Goal: Information Seeking & Learning: Learn about a topic

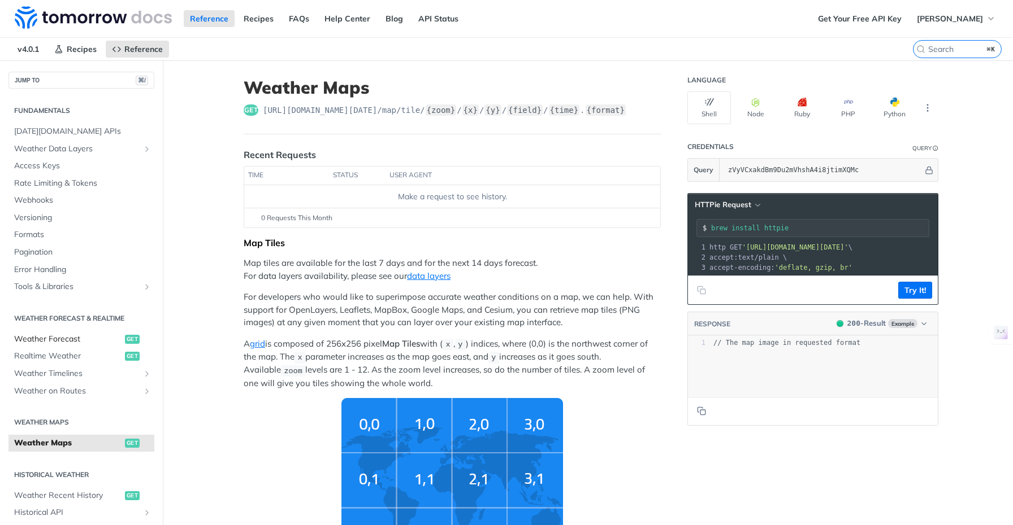
click at [59, 337] on span "Weather Forecast" at bounding box center [68, 339] width 108 height 11
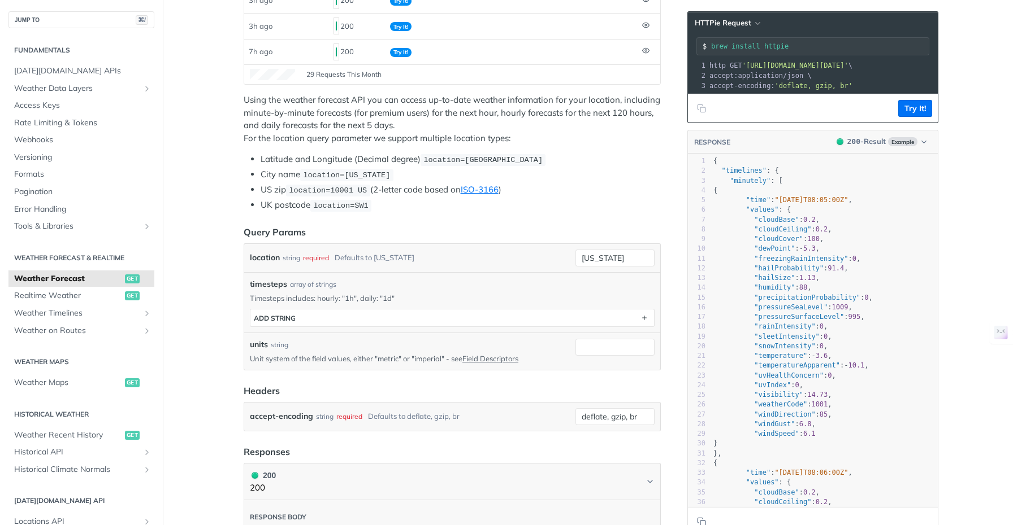
scroll to position [205, 0]
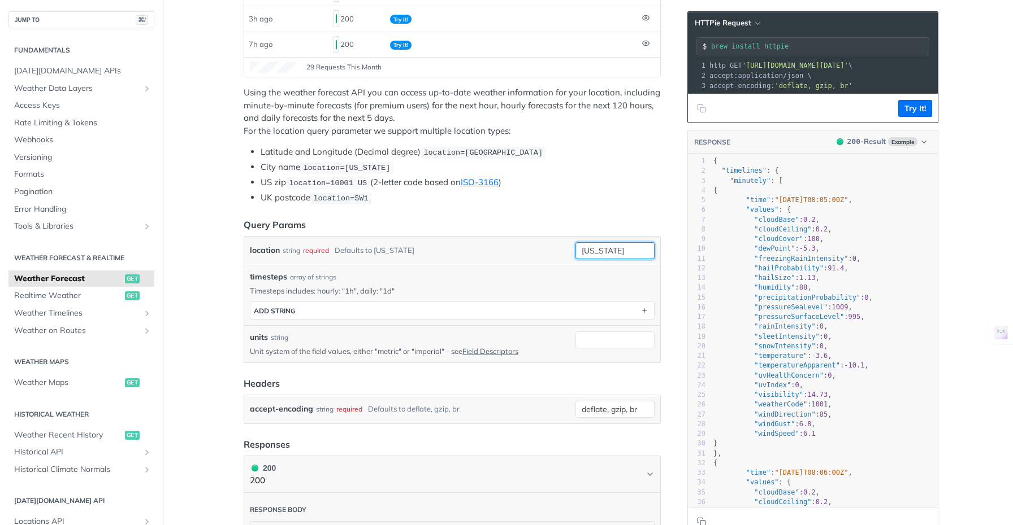
drag, startPoint x: 622, startPoint y: 252, endPoint x: 584, endPoint y: 251, distance: 38.4
click at [587, 252] on input "[US_STATE]" at bounding box center [614, 250] width 79 height 17
click at [628, 251] on input "[US_STATE]" at bounding box center [614, 250] width 79 height 17
drag, startPoint x: 579, startPoint y: 252, endPoint x: 534, endPoint y: 252, distance: 44.6
click at [534, 252] on div "location string required Defaults to [US_STATE] [US_STATE]" at bounding box center [452, 250] width 405 height 17
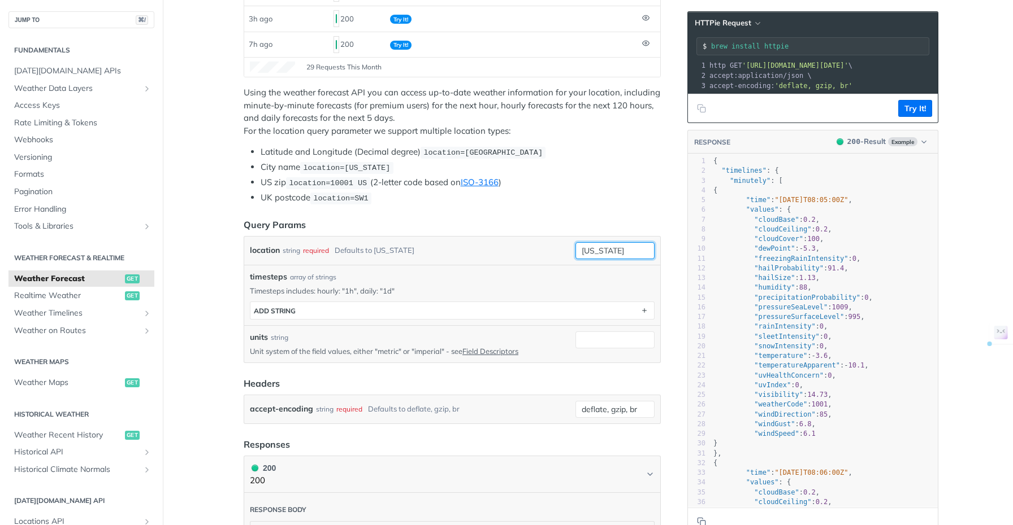
paste input "26.7154923,-80.2248598"
type input "26.7154923,-80.2248598"
click at [608, 199] on li "UK postcode location=SW1" at bounding box center [460, 198] width 400 height 13
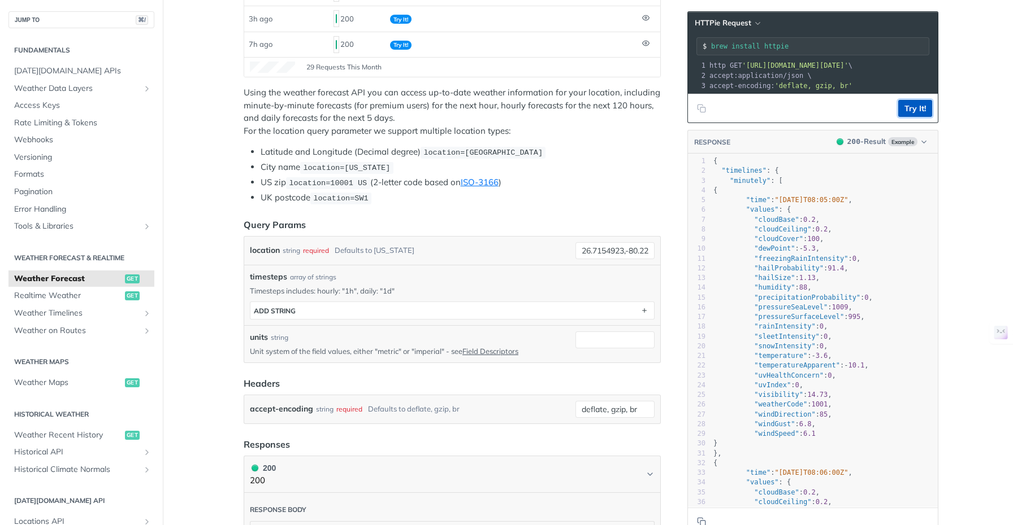
click at [914, 117] on button "Try It!" at bounding box center [915, 108] width 34 height 17
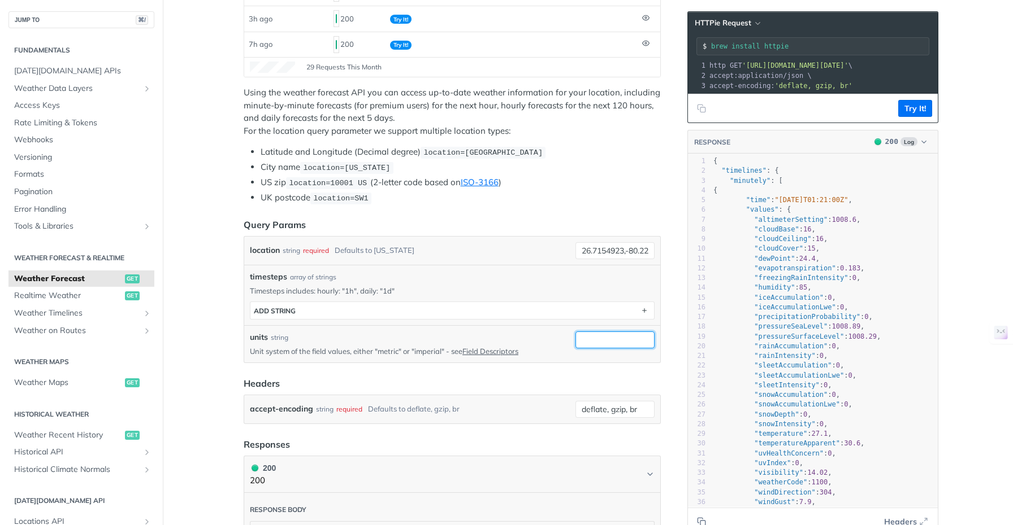
click at [602, 342] on input "units" at bounding box center [614, 340] width 79 height 17
type input "imperial"
click at [912, 117] on button "Try It!" at bounding box center [915, 108] width 34 height 17
click at [776, 292] on span ""humidity"" at bounding box center [774, 288] width 41 height 8
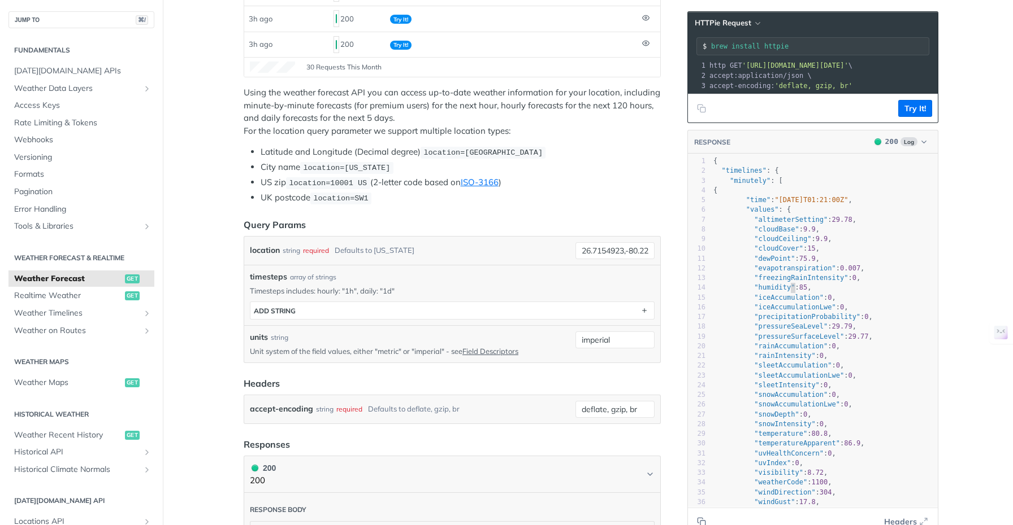
click at [788, 292] on span ""humidity"" at bounding box center [774, 288] width 41 height 8
click at [823, 293] on pre ""humidity" : 85 ," at bounding box center [824, 288] width 227 height 10
click at [875, 332] on pre ""pressureSeaLevel" : 29.79 ," at bounding box center [824, 327] width 227 height 10
click at [882, 342] on pre ""pressureSurfaceLevel" : 29.77 ," at bounding box center [824, 337] width 227 height 10
drag, startPoint x: 850, startPoint y: 441, endPoint x: 859, endPoint y: 441, distance: 9.0
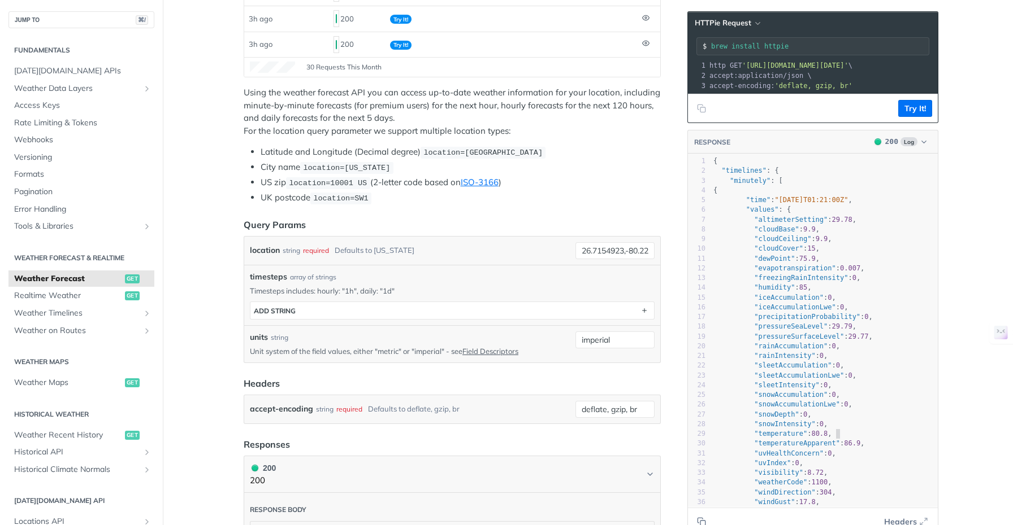
click at [850, 439] on pre ""temperature" : 80.8 ," at bounding box center [824, 434] width 227 height 10
click at [606, 177] on li "US zip location=10001 [GEOGRAPHIC_DATA] (2-letter code based on ISO-3166 )" at bounding box center [460, 182] width 400 height 13
click at [599, 163] on li "City name location=[US_STATE]" at bounding box center [460, 167] width 400 height 13
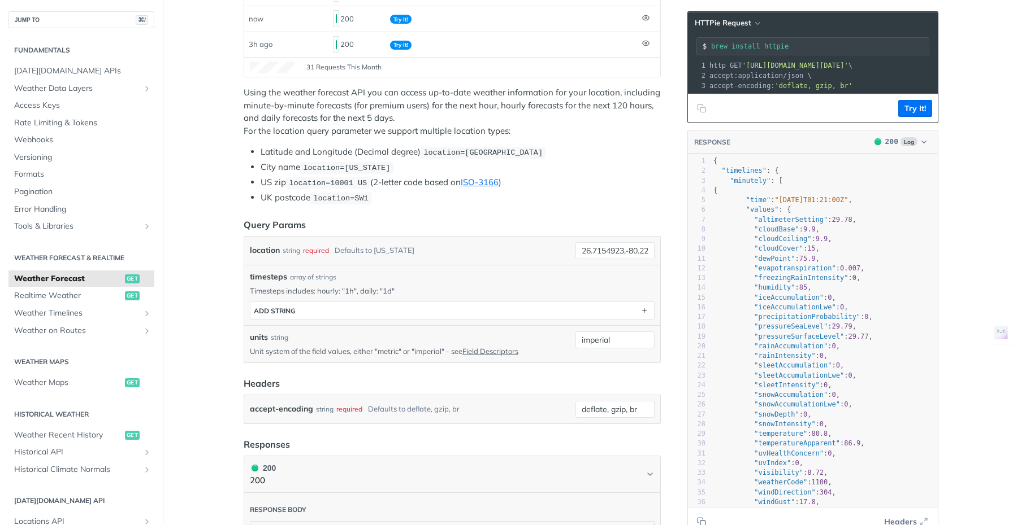
click at [599, 163] on li "City name location=[US_STATE]" at bounding box center [460, 167] width 400 height 13
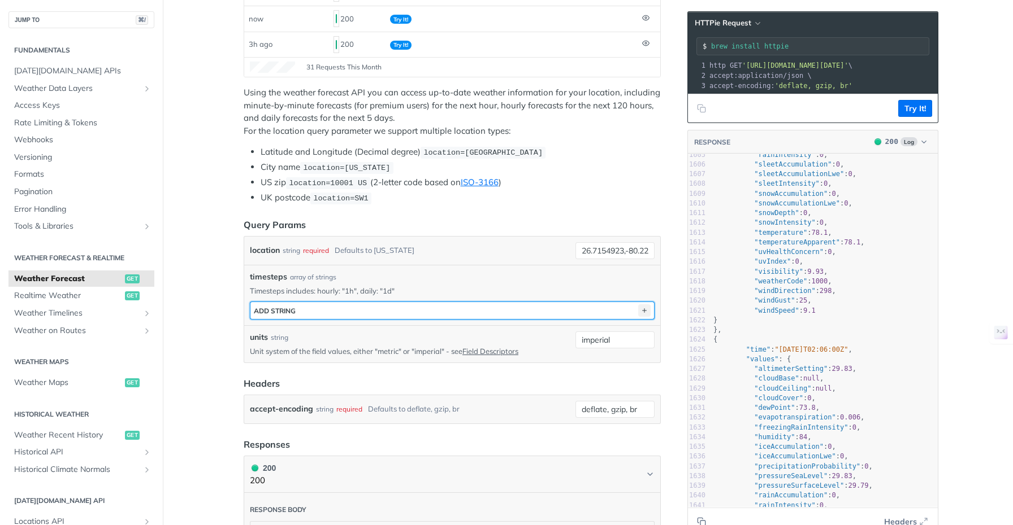
click at [641, 309] on icon "button" at bounding box center [644, 311] width 12 height 12
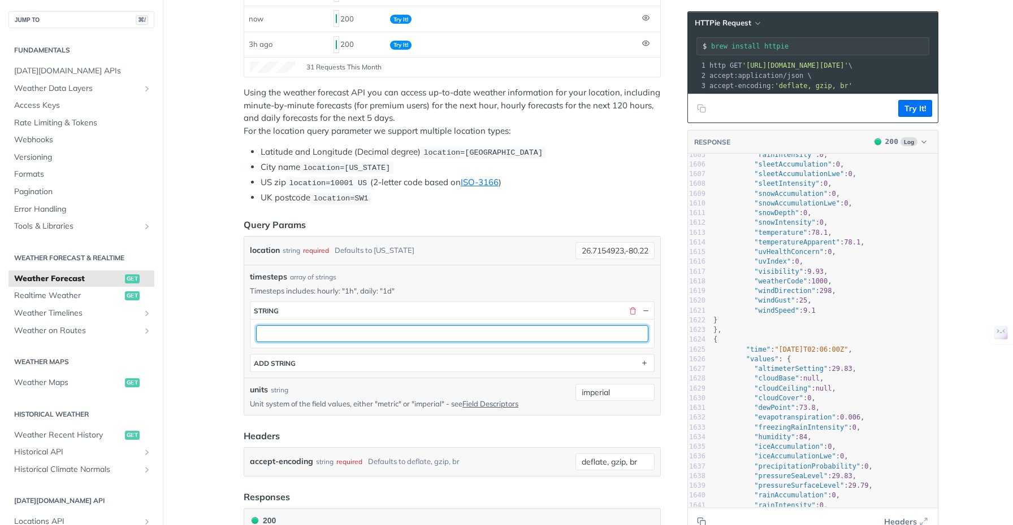
click at [376, 334] on input "text" at bounding box center [452, 333] width 392 height 17
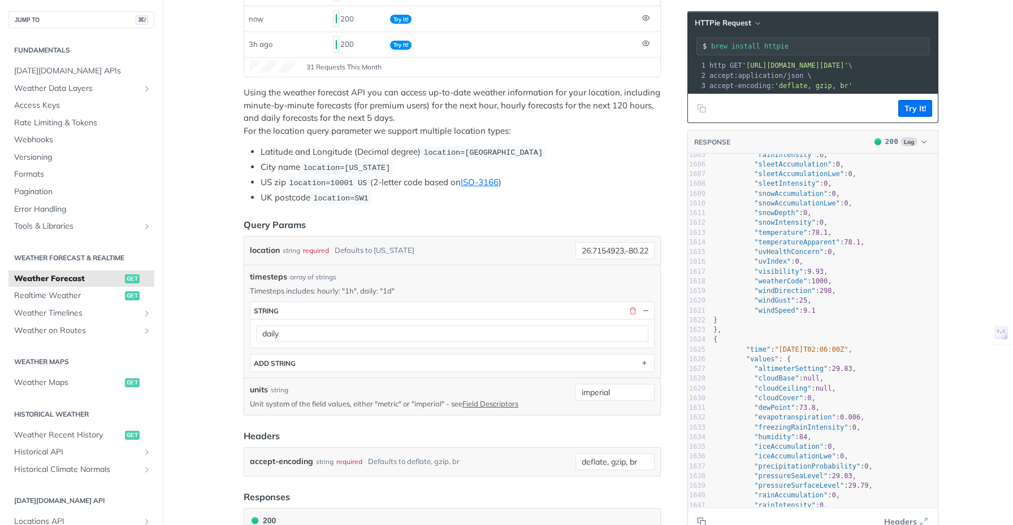
click at [605, 169] on li "City name location=[US_STATE]" at bounding box center [460, 167] width 400 height 13
click at [916, 117] on button "Try It!" at bounding box center [915, 108] width 34 height 17
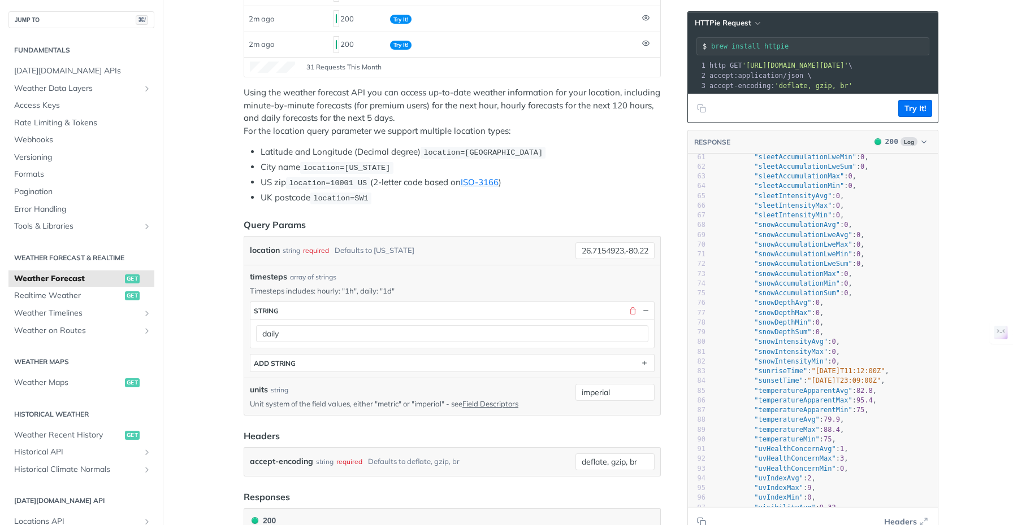
scroll to position [556, 0]
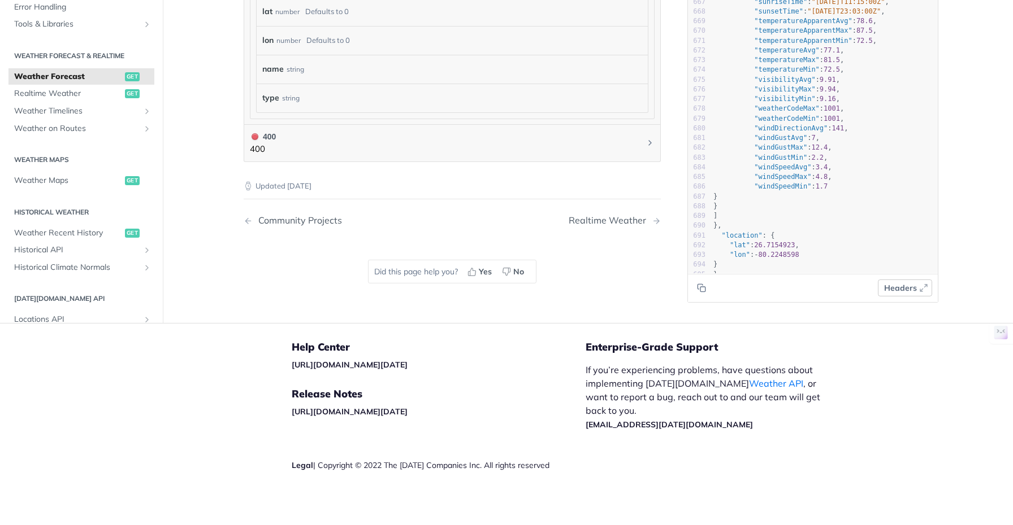
click at [922, 286] on icon "button" at bounding box center [923, 288] width 9 height 9
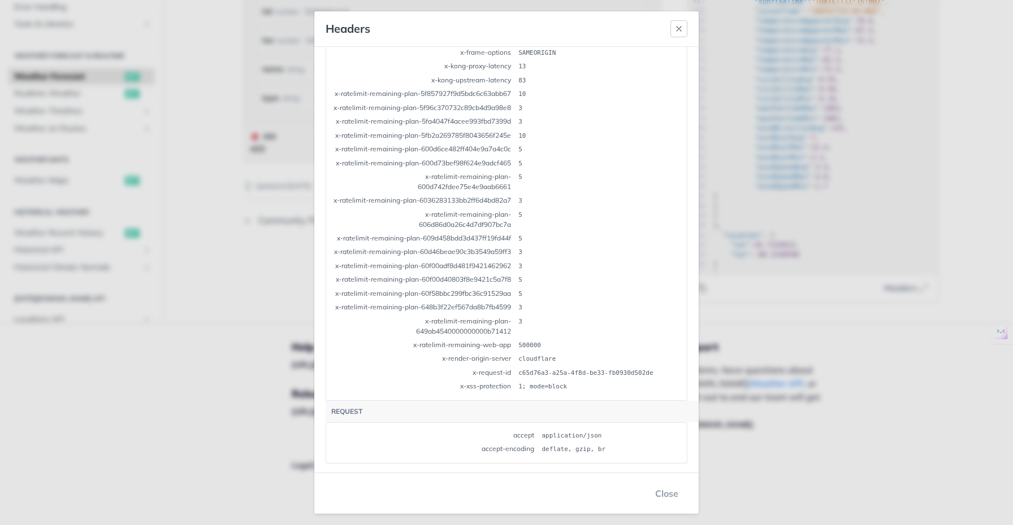
click at [674, 28] on icon "button" at bounding box center [678, 28] width 9 height 9
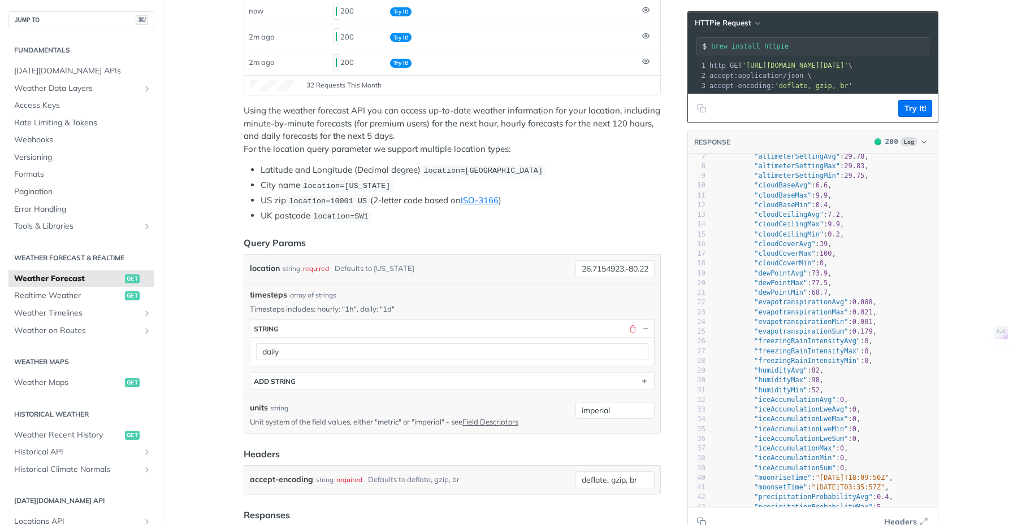
click at [832, 376] on pre ""humidityAvg" : 82 ," at bounding box center [824, 371] width 227 height 10
click at [831, 385] on pre ""humidityMax" : 98 ," at bounding box center [824, 381] width 227 height 10
click at [833, 396] on pre ""humidityMin" : 52 ," at bounding box center [824, 391] width 227 height 10
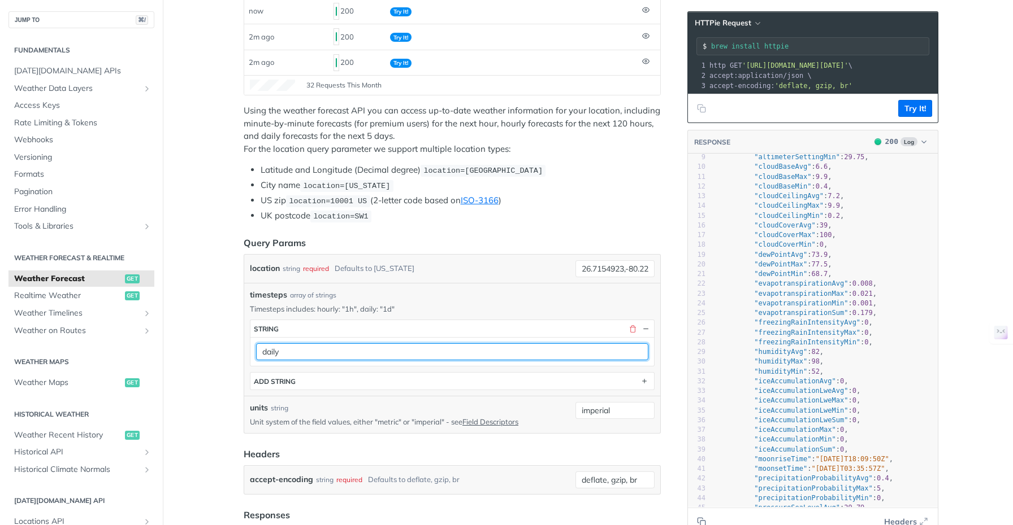
click at [315, 351] on input "daily" at bounding box center [452, 352] width 392 height 17
type input "1d"
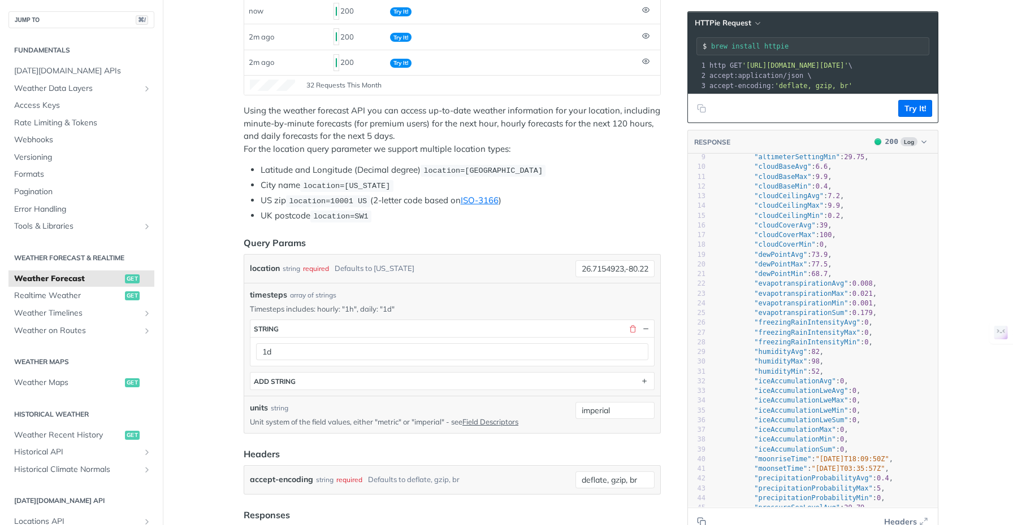
click at [576, 194] on li "US zip location=10001 [GEOGRAPHIC_DATA] (2-letter code based on ISO-3166 )" at bounding box center [460, 200] width 400 height 13
click at [909, 117] on button "Try It!" at bounding box center [915, 108] width 34 height 17
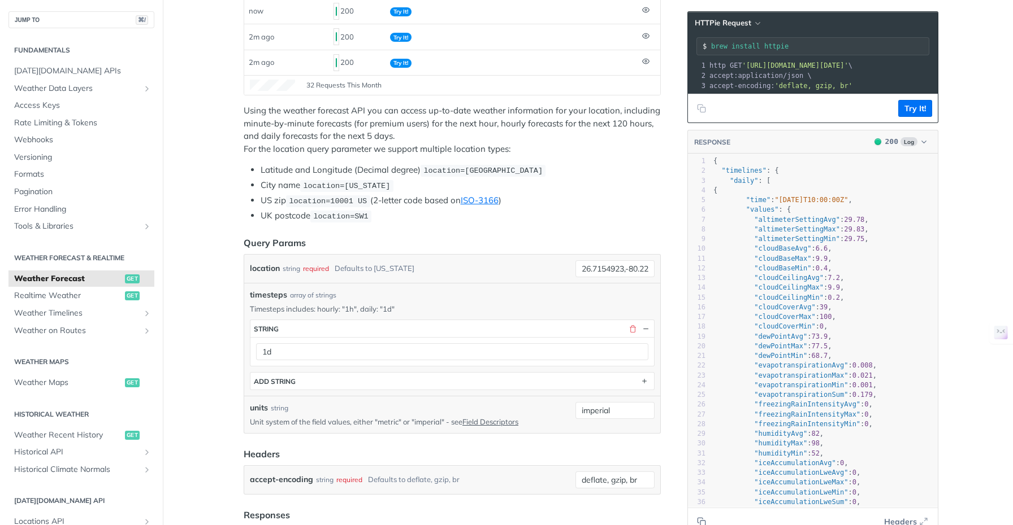
click at [842, 342] on pre ""dewPointAvg" : 73.9 ," at bounding box center [824, 337] width 227 height 10
click at [842, 351] on pre ""dewPointMax" : 77.5 ," at bounding box center [824, 347] width 227 height 10
click at [889, 399] on pre ""evapotranspirationSum" : 0.179 ," at bounding box center [824, 395] width 227 height 10
click at [848, 437] on pre ""humidityAvg" : 82 ," at bounding box center [824, 434] width 227 height 10
click at [835, 459] on pre ""humidityMin" : 52 ," at bounding box center [824, 454] width 227 height 10
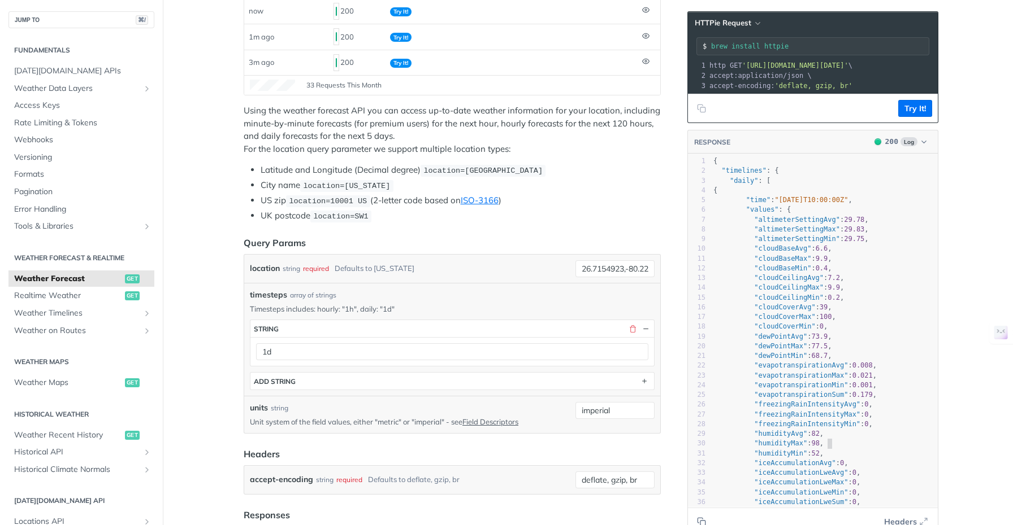
click at [836, 449] on pre ""humidityMax" : 98 ," at bounding box center [824, 444] width 227 height 10
click at [837, 439] on pre ""humidityAvg" : 82 ," at bounding box center [824, 434] width 227 height 10
click at [829, 459] on pre ""humidityMin" : 52 ," at bounding box center [824, 454] width 227 height 10
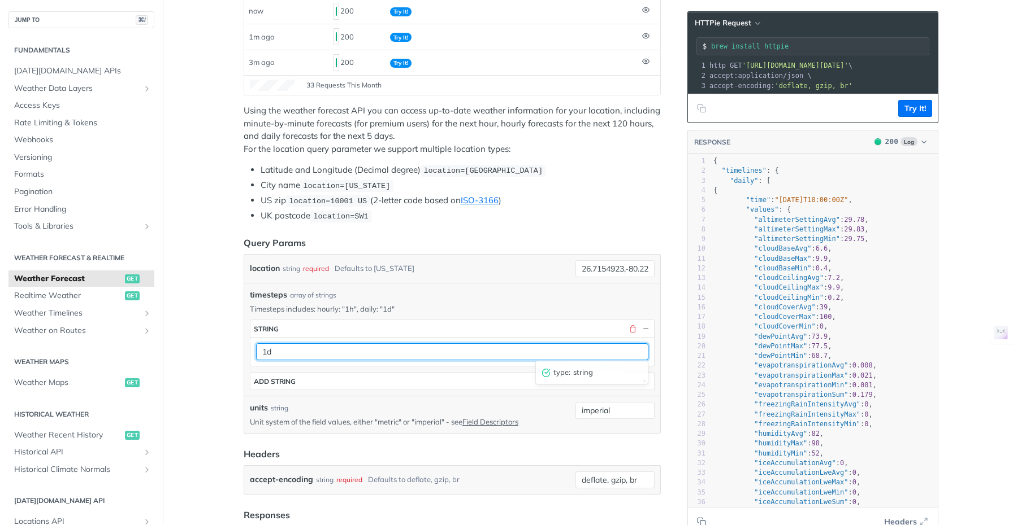
click at [294, 353] on input "1d" at bounding box center [452, 352] width 392 height 17
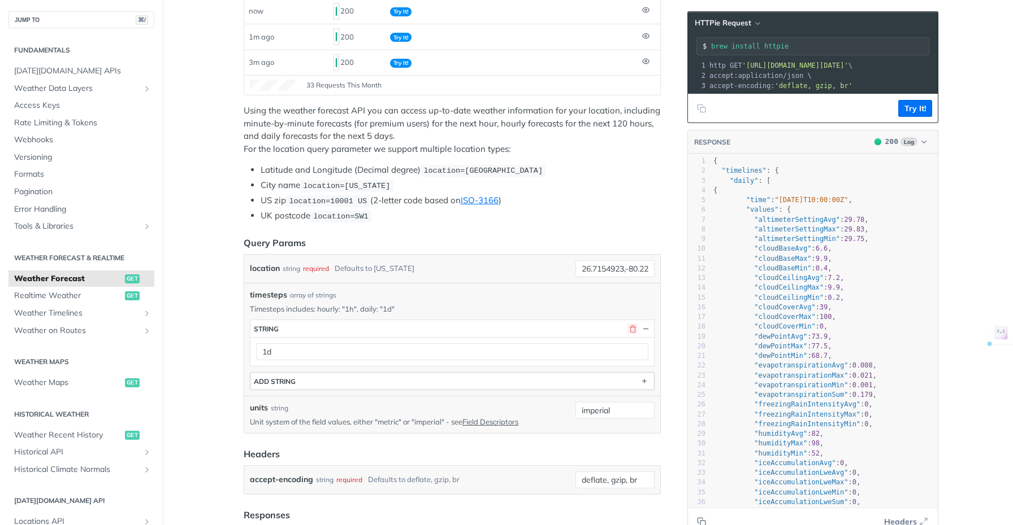
click at [627, 325] on button "button" at bounding box center [632, 329] width 10 height 10
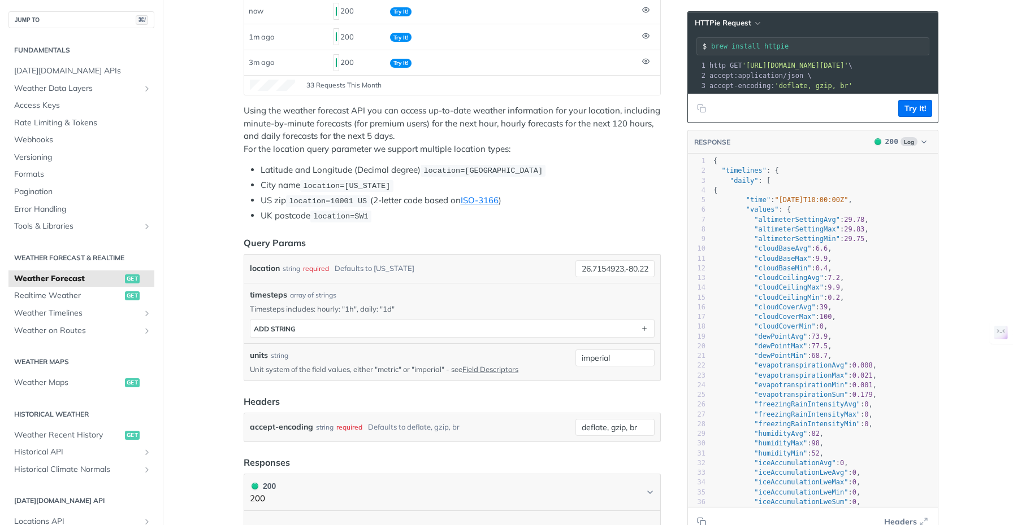
click at [632, 219] on li "UK postcode location=SW1" at bounding box center [460, 216] width 400 height 13
click at [904, 117] on button "Try It!" at bounding box center [915, 108] width 34 height 17
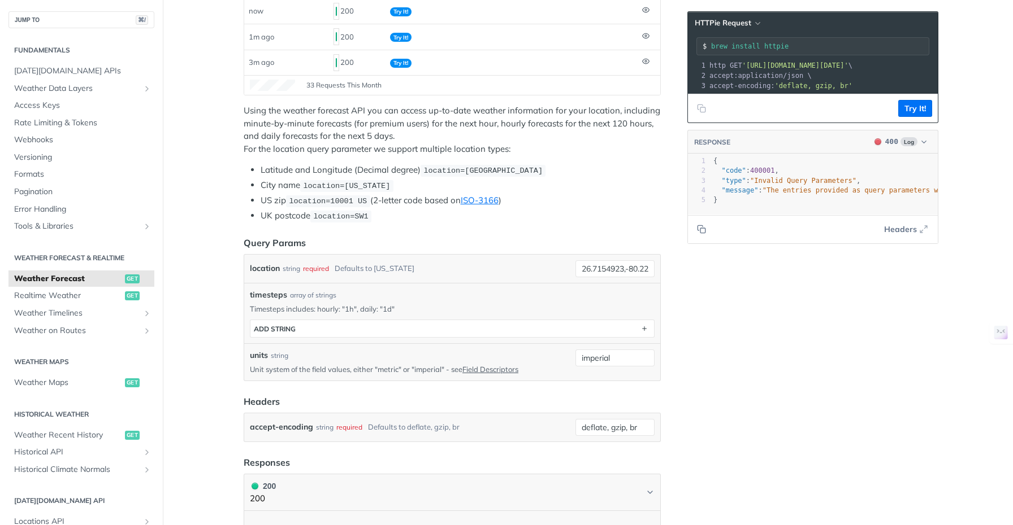
click at [603, 210] on li "UK postcode location=SW1" at bounding box center [460, 216] width 400 height 13
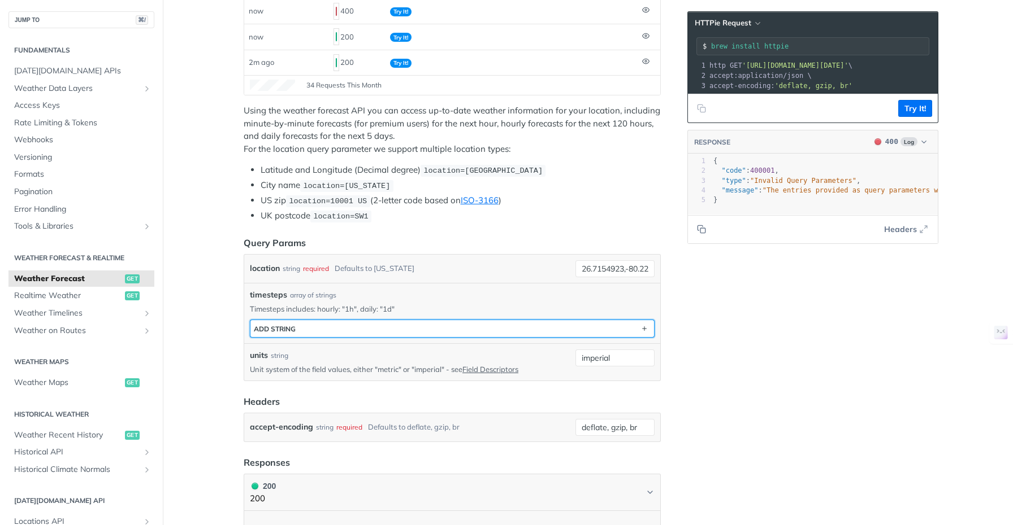
click at [448, 327] on button "ADD string" at bounding box center [451, 328] width 403 height 17
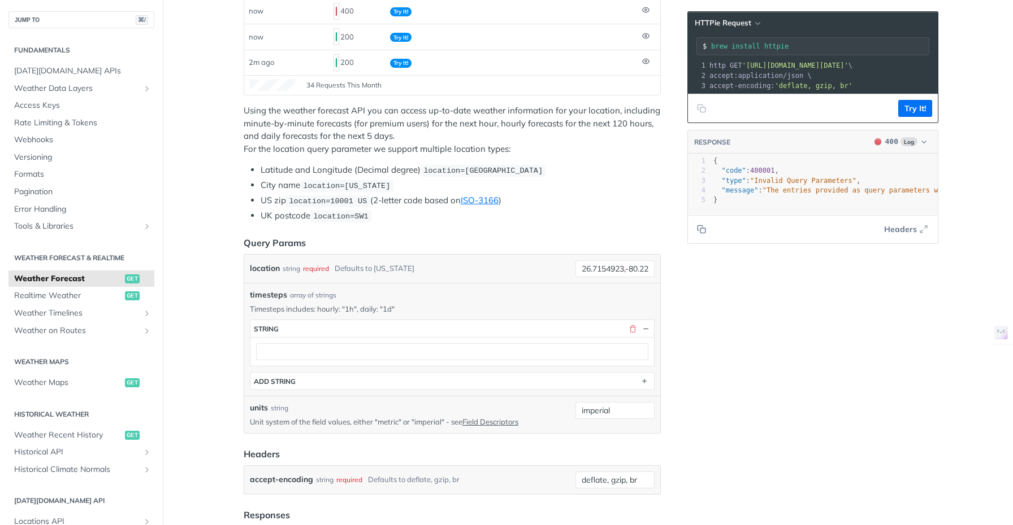
click at [907, 117] on button "Try It!" at bounding box center [915, 108] width 34 height 17
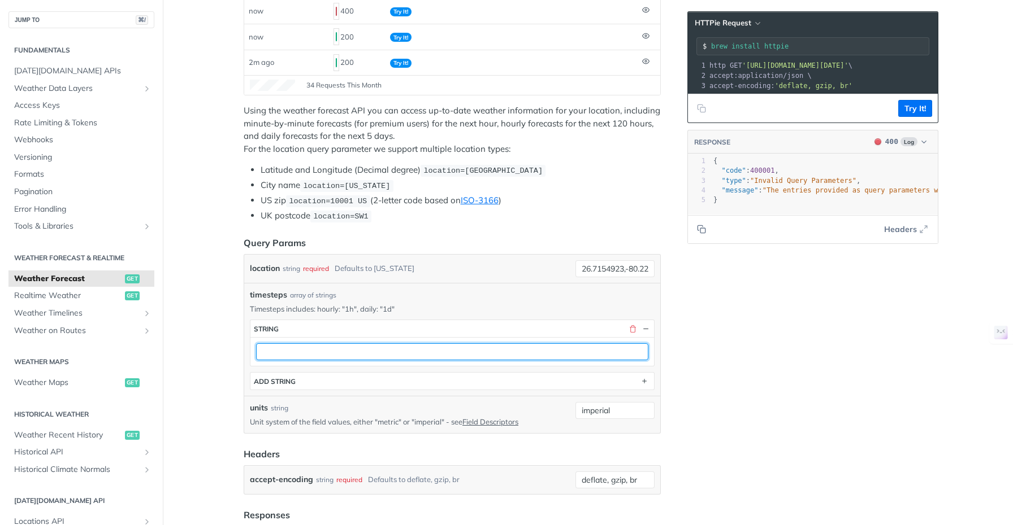
click at [410, 349] on input "text" at bounding box center [452, 352] width 392 height 17
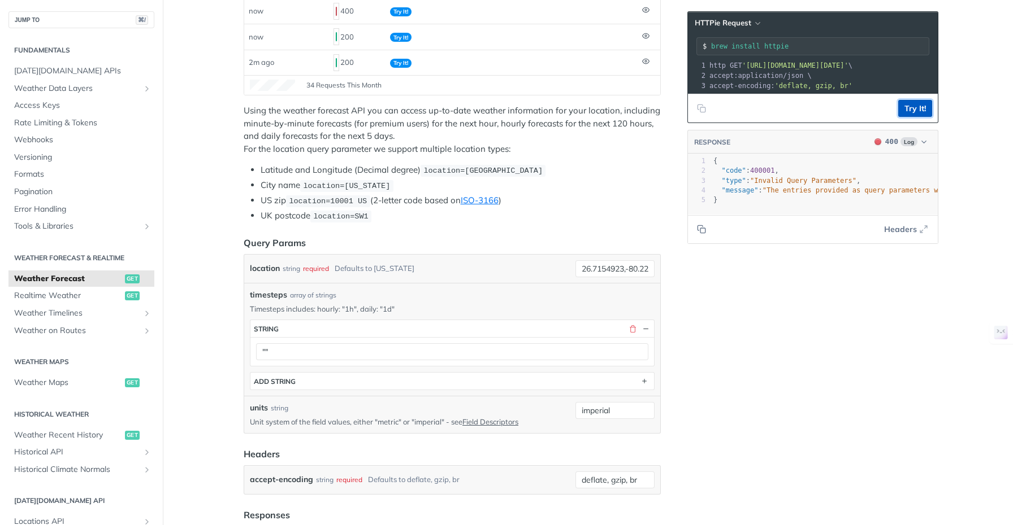
click at [916, 114] on button "Try It!" at bounding box center [915, 108] width 34 height 17
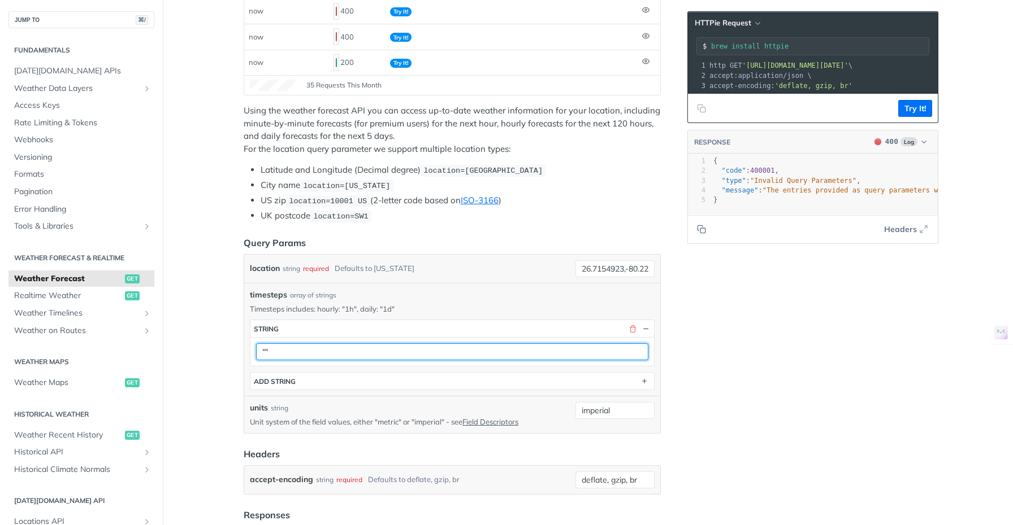
click at [296, 350] on input """" at bounding box center [452, 352] width 392 height 17
click at [296, 349] on input """" at bounding box center [452, 352] width 392 height 17
type input """
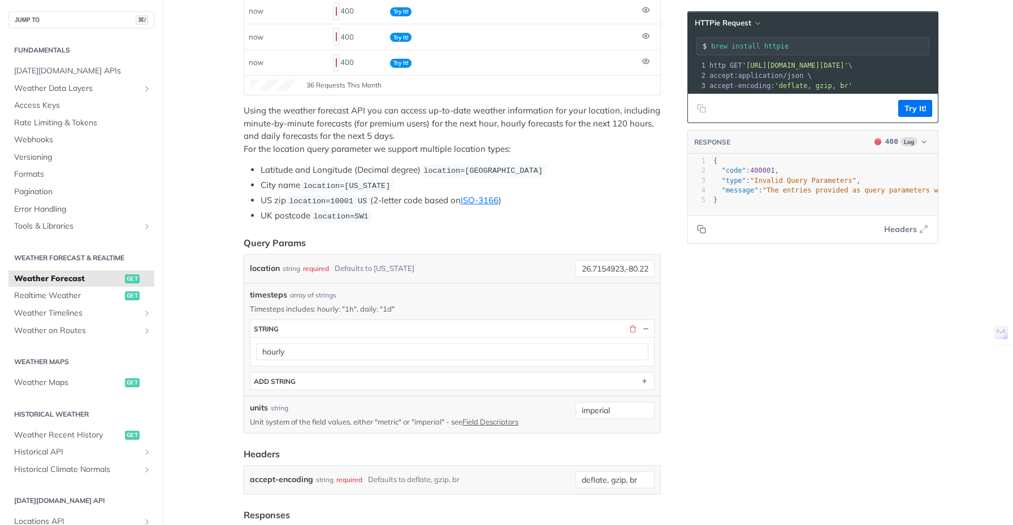
click at [611, 205] on li "US zip location=10001 [GEOGRAPHIC_DATA] (2-letter code based on ISO-3166 )" at bounding box center [460, 200] width 400 height 13
click at [912, 114] on button "Try It!" at bounding box center [915, 108] width 34 height 17
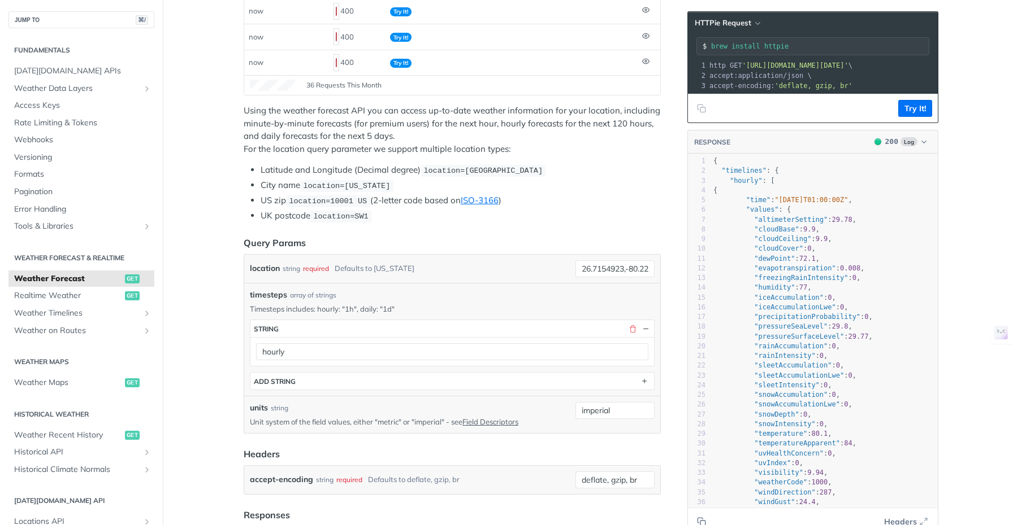
click at [867, 332] on pre ""pressureSeaLevel" : 29.8 ," at bounding box center [824, 327] width 227 height 10
click at [869, 341] on span ""pressureSurfaceLevel" : 29.77 ," at bounding box center [792, 337] width 159 height 8
click at [852, 400] on pre ""snowAccumulation" : 0 ," at bounding box center [824, 395] width 227 height 10
click at [854, 410] on pre ""snowAccumulationLwe" : 0 ," at bounding box center [824, 405] width 227 height 10
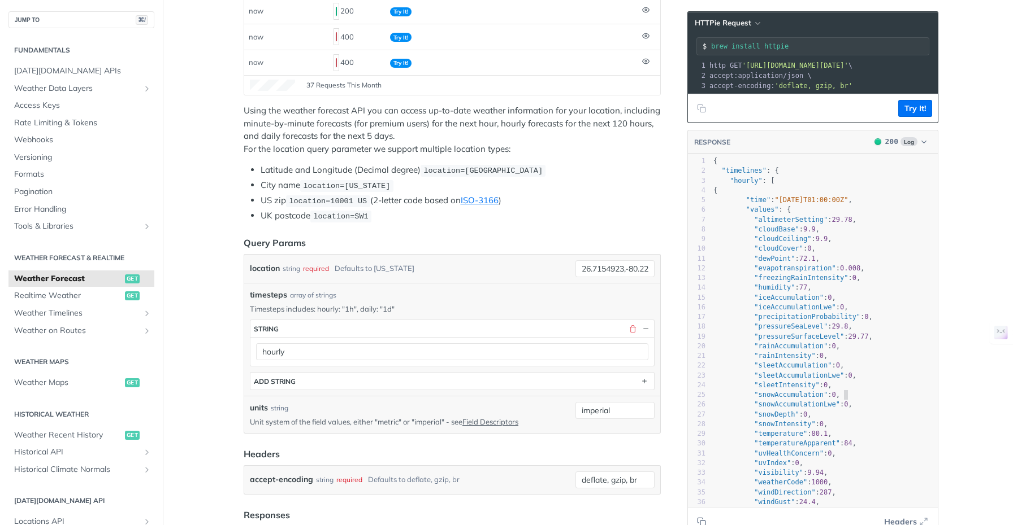
click at [858, 399] on pre ""snowAccumulation" : 0 ," at bounding box center [824, 395] width 227 height 10
click at [862, 410] on pre ""snowAccumulationLwe" : 0 ," at bounding box center [824, 405] width 227 height 10
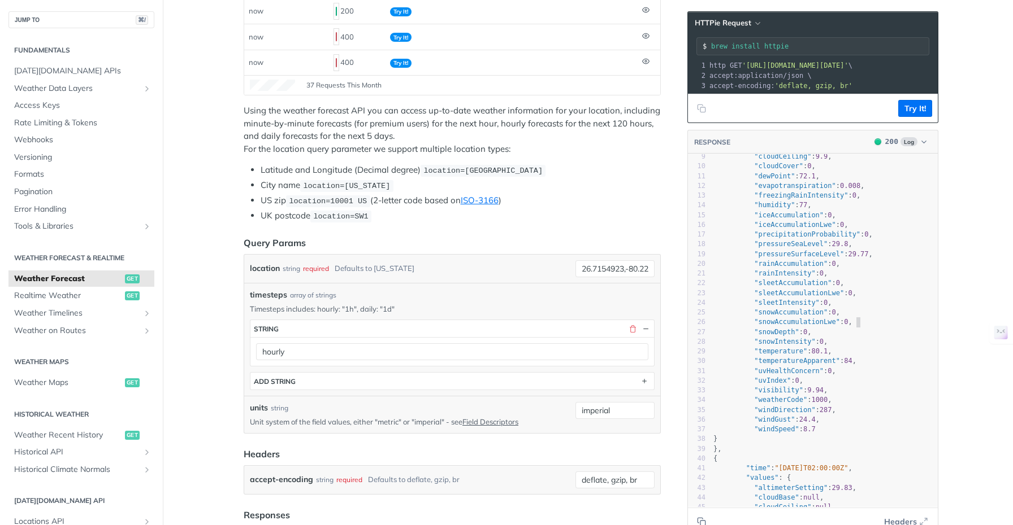
scroll to position [72, 0]
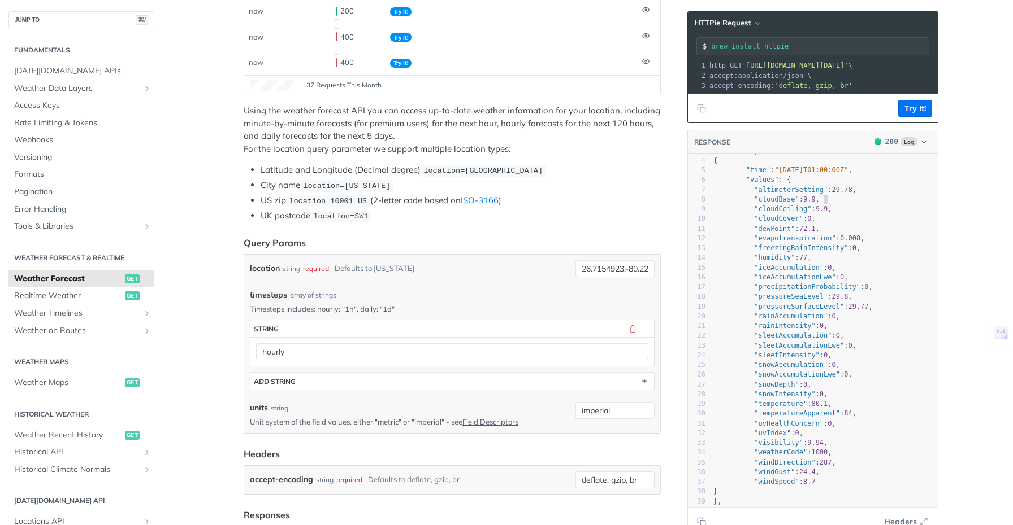
click at [849, 205] on pre ""cloudBase" : 9.9 ," at bounding box center [824, 200] width 227 height 10
click at [840, 234] on pre ""dewPoint" : 72.1 ," at bounding box center [824, 229] width 227 height 10
click at [883, 244] on pre ""evapotranspiration" : 0.008 ," at bounding box center [824, 239] width 227 height 10
click at [866, 263] on pre ""humidity" : 77 ," at bounding box center [824, 258] width 227 height 10
click at [867, 263] on pre ""humidity" : 77 ," at bounding box center [824, 258] width 227 height 10
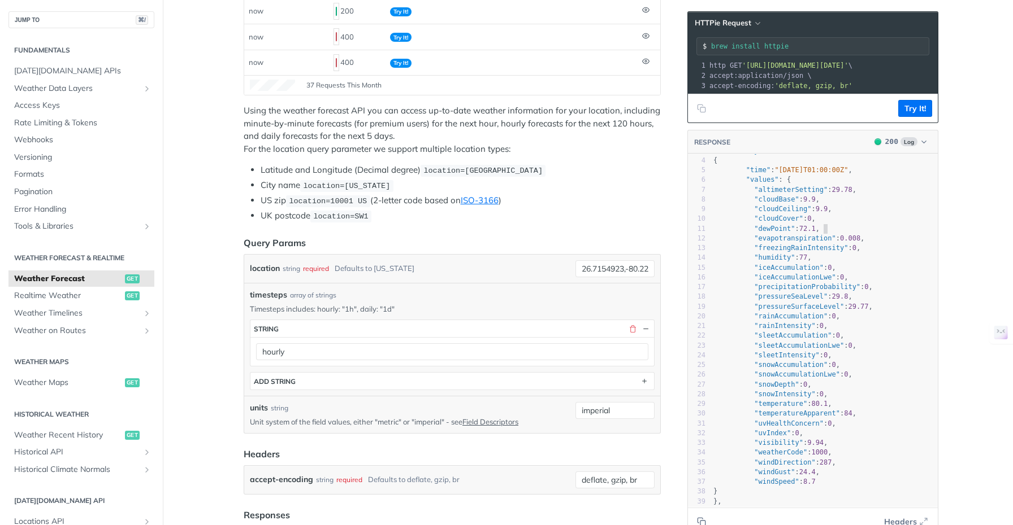
click at [833, 234] on pre ""dewPoint" : 72.1 ," at bounding box center [824, 229] width 227 height 10
click at [857, 302] on pre ""pressureSeaLevel" : 29.8 ," at bounding box center [824, 297] width 227 height 10
click at [878, 312] on pre ""pressureSurfaceLevel" : 29.77 ," at bounding box center [824, 307] width 227 height 10
click at [864, 321] on pre ""rainAccumulation" : 0 ," at bounding box center [824, 317] width 227 height 10
click at [846, 409] on pre ""temperature" : 80.1 ," at bounding box center [824, 404] width 227 height 10
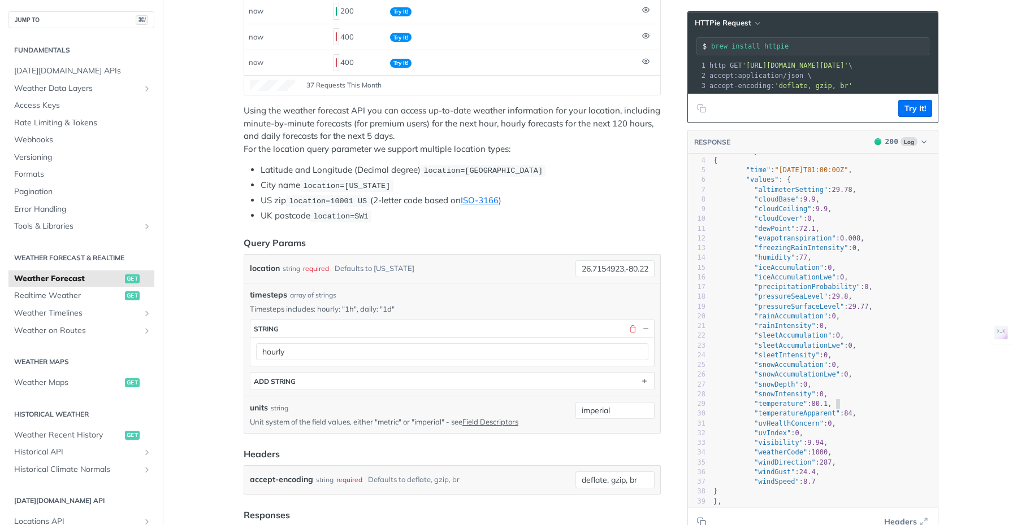
click at [848, 409] on pre ""temperature" : 80.1 ," at bounding box center [824, 404] width 227 height 10
click at [842, 234] on pre ""dewPoint" : 72.1 ," at bounding box center [824, 229] width 227 height 10
click at [876, 234] on pre ""dewPoint" : 72.1 ," at bounding box center [824, 229] width 227 height 10
click at [850, 263] on pre ""humidity" : 77 ," at bounding box center [824, 258] width 227 height 10
click at [857, 302] on pre ""pressureSeaLevel" : 29.8 ," at bounding box center [824, 297] width 227 height 10
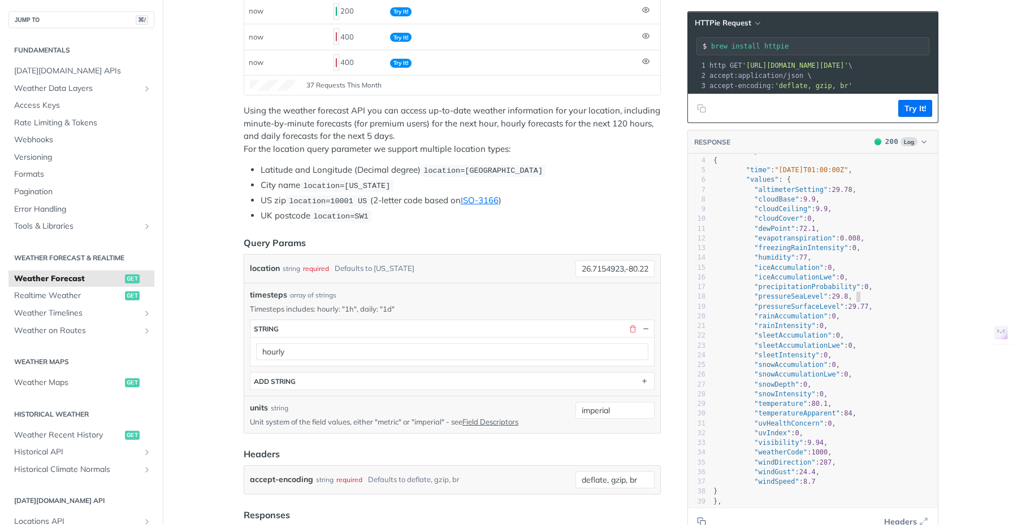
click at [875, 312] on pre ""pressureSurfaceLevel" : 29.77 ," at bounding box center [824, 307] width 227 height 10
click at [851, 321] on pre ""rainAccumulation" : 0 ," at bounding box center [824, 317] width 227 height 10
click at [850, 341] on pre ""sleetAccumulation" : 0 ," at bounding box center [824, 336] width 227 height 10
click at [845, 409] on pre ""temperature" : 80.1 ," at bounding box center [824, 404] width 227 height 10
click at [859, 419] on pre ""temperatureApparent" : 84 ," at bounding box center [824, 414] width 227 height 10
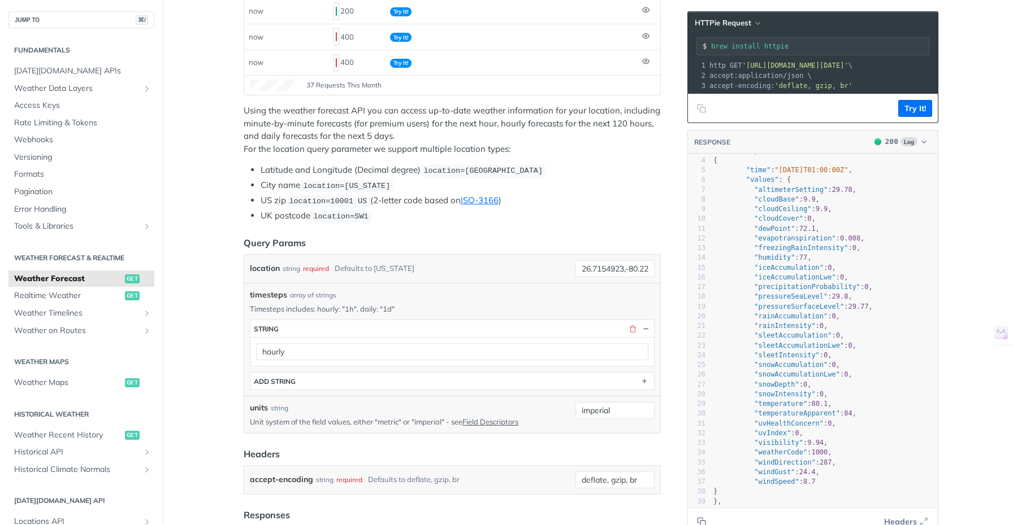
click at [851, 429] on pre ""uvHealthConcern" : 0 ," at bounding box center [824, 424] width 227 height 10
click at [848, 438] on pre ""uvIndex" : 0 ," at bounding box center [824, 434] width 227 height 10
click at [848, 458] on pre ""weatherCode" : 1000 ," at bounding box center [824, 453] width 227 height 10
click at [846, 468] on pre ""windDirection" : 287 ," at bounding box center [824, 463] width 227 height 10
click at [844, 477] on pre ""windGust" : 24.4 ," at bounding box center [824, 473] width 227 height 10
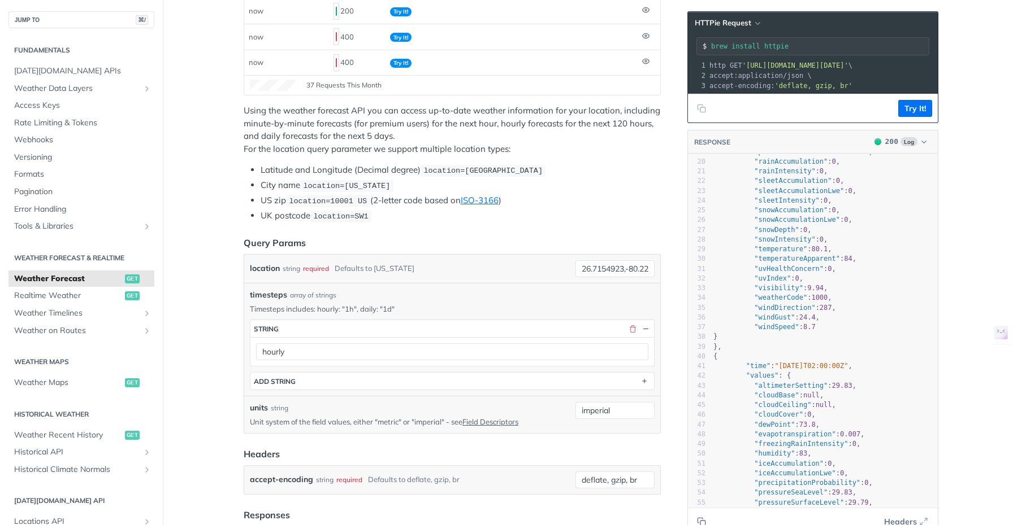
scroll to position [194, 0]
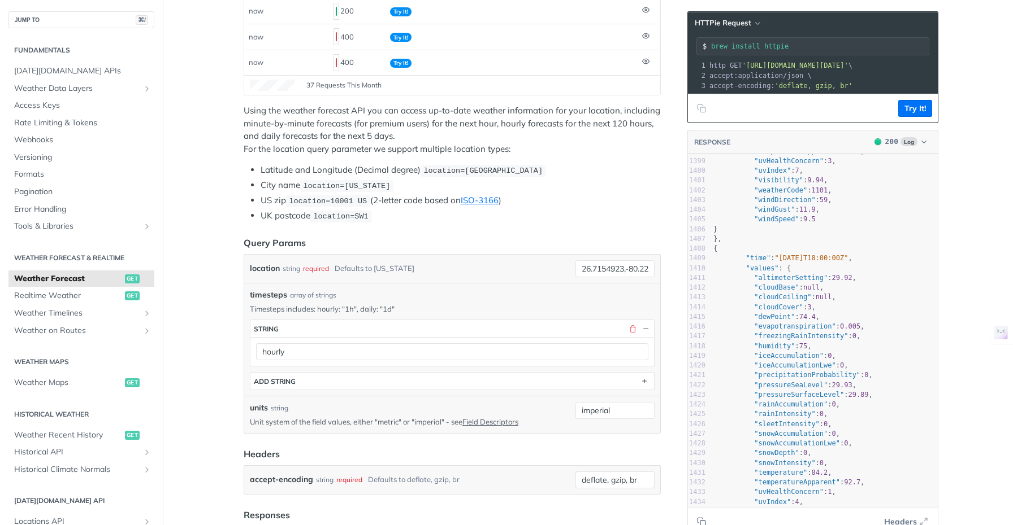
click at [879, 263] on pre ""time" : "[DATE]T18:00:00Z" ," at bounding box center [824, 259] width 227 height 10
click at [893, 263] on pre ""time" : "[DATE]T18:00:00Z" ," at bounding box center [824, 259] width 227 height 10
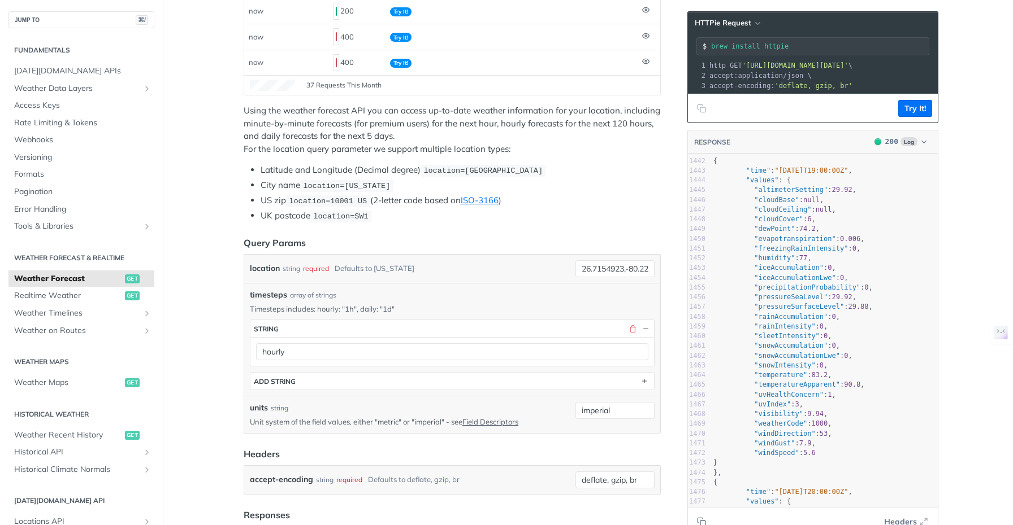
click at [880, 312] on pre ""pressureSurfaceLevel" : 29.88 ," at bounding box center [824, 307] width 227 height 10
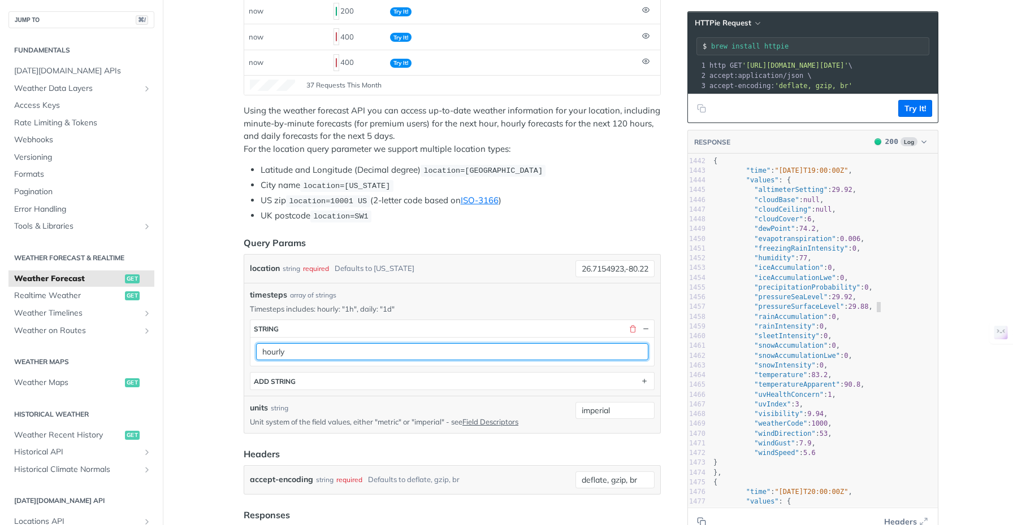
click at [296, 351] on input "hourly" at bounding box center [452, 352] width 392 height 17
type input "daily"
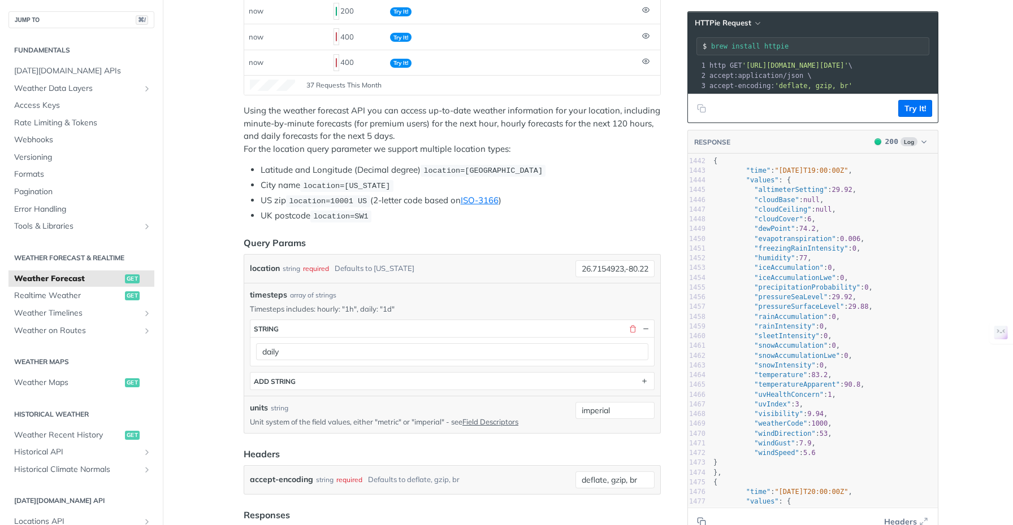
click at [599, 204] on li "US zip location=10001 [GEOGRAPHIC_DATA] (2-letter code based on ISO-3166 )" at bounding box center [460, 200] width 400 height 13
click at [910, 117] on button "Try It!" at bounding box center [915, 108] width 34 height 17
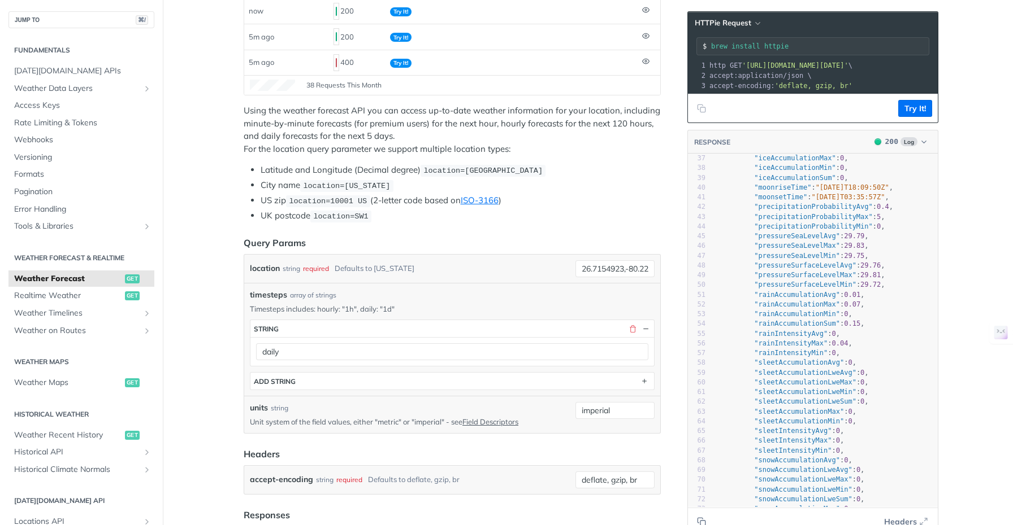
click at [896, 222] on pre ""precipitationProbabilityMax" : 5 ," at bounding box center [824, 217] width 227 height 10
click at [894, 227] on pre ""precipitationProbabilityMax" : 5 ," at bounding box center [824, 222] width 227 height 10
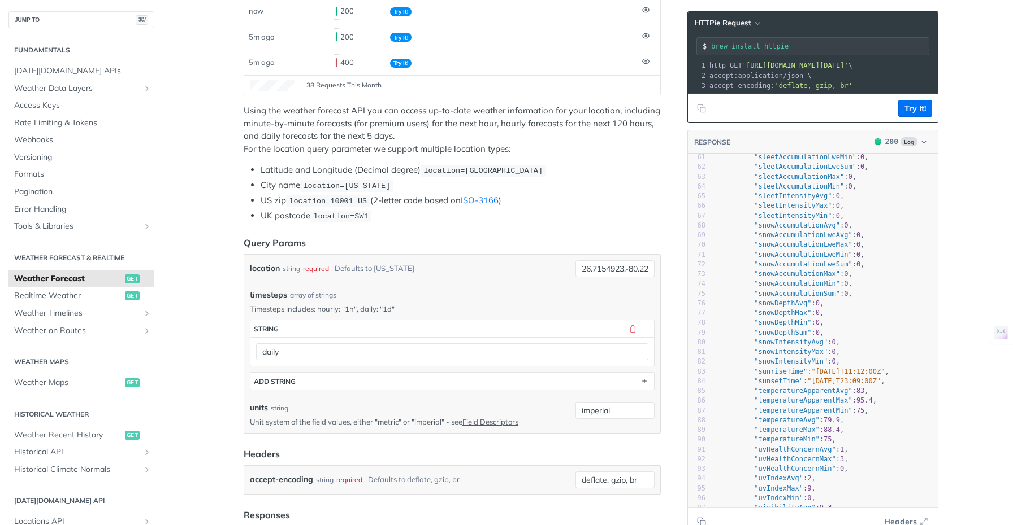
click at [874, 231] on pre ""snowAccumulationAvg" : 0 ," at bounding box center [824, 226] width 227 height 10
click at [876, 240] on pre ""snowAccumulationLweAvg" : 0 ," at bounding box center [824, 236] width 227 height 10
click at [874, 250] on pre ""snowAccumulationLweMax" : 0 ," at bounding box center [824, 245] width 227 height 10
click at [874, 258] on pre ""snowAccumulationLweMin" : 0 ," at bounding box center [824, 255] width 227 height 10
click at [874, 268] on pre ""snowAccumulationLweSum" : 0 ," at bounding box center [824, 265] width 227 height 10
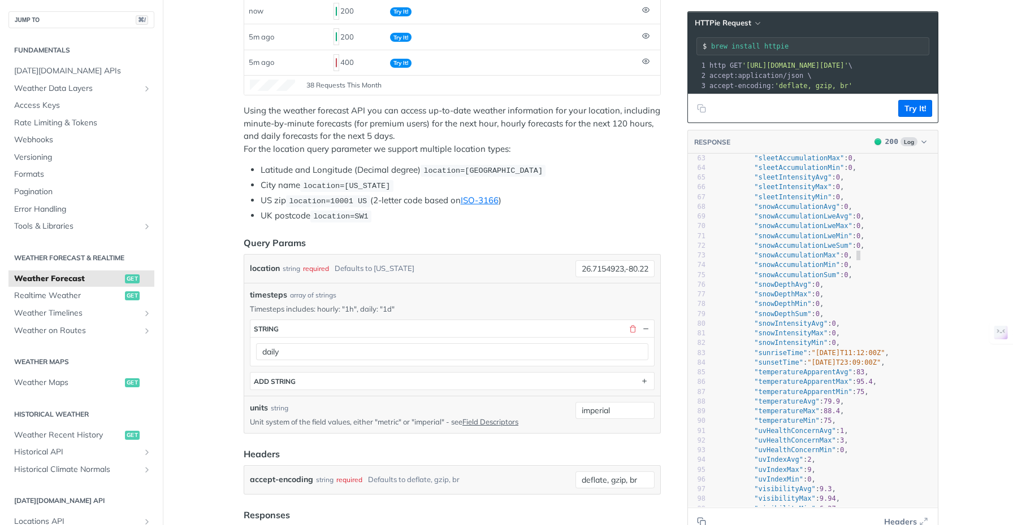
click at [862, 260] on pre ""snowAccumulationMax" : 0 ," at bounding box center [824, 256] width 227 height 10
click at [862, 270] on pre ""snowAccumulationMin" : 0 ," at bounding box center [824, 265] width 227 height 10
click at [862, 280] on pre ""snowAccumulationSum" : 0 ," at bounding box center [824, 276] width 227 height 10
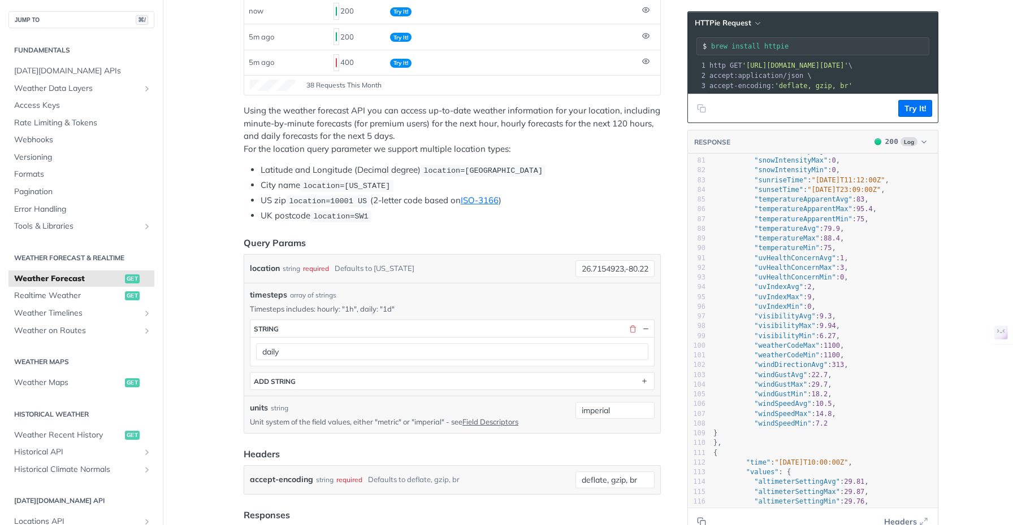
click at [880, 205] on pre ""temperatureApparentAvg" : 83 ," at bounding box center [824, 200] width 227 height 10
click at [881, 214] on pre ""temperatureApparentMax" : 95.4 ," at bounding box center [824, 210] width 227 height 10
click at [854, 234] on pre ""temperatureAvg" : 79.9 ," at bounding box center [824, 229] width 227 height 10
click at [851, 244] on pre ""temperatureMax" : 88.4 ," at bounding box center [824, 239] width 227 height 10
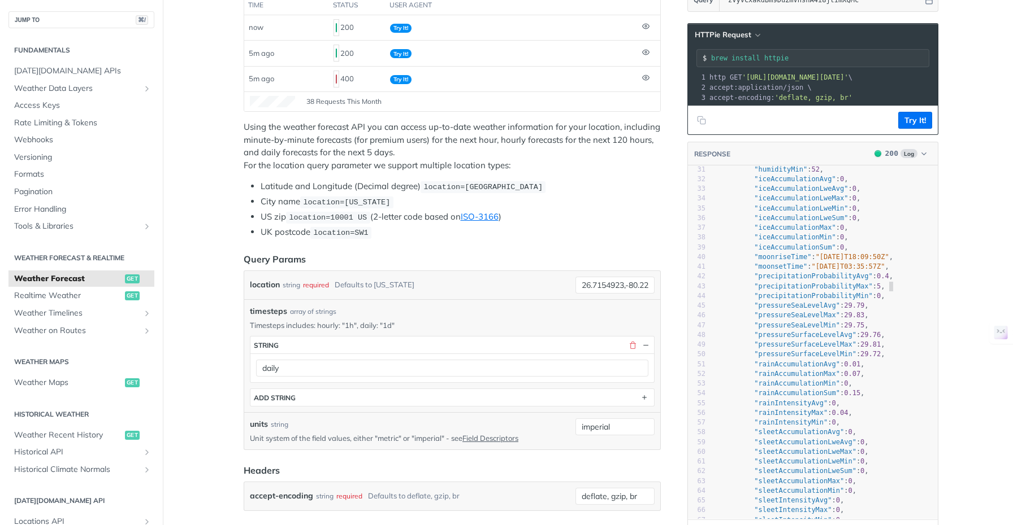
click at [896, 292] on pre ""precipitationProbabilityMax" : 5 ," at bounding box center [824, 287] width 227 height 10
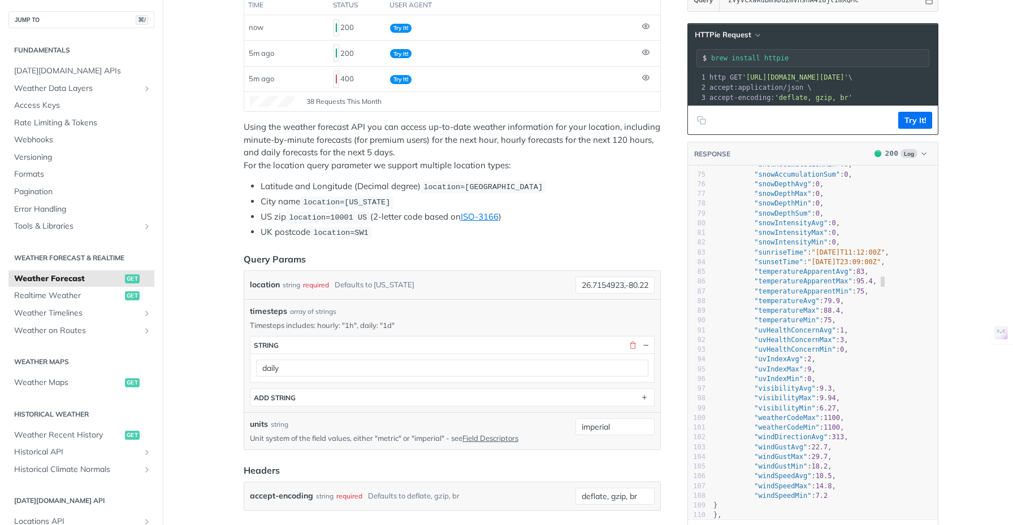
click at [887, 286] on pre ""temperatureApparentMax" : 95.4 ," at bounding box center [824, 282] width 227 height 10
click at [858, 316] on pre ""temperatureMax" : 88.4 ," at bounding box center [824, 311] width 227 height 10
click at [848, 394] on pre ""visibilityAvg" : 9.3 ," at bounding box center [824, 389] width 227 height 10
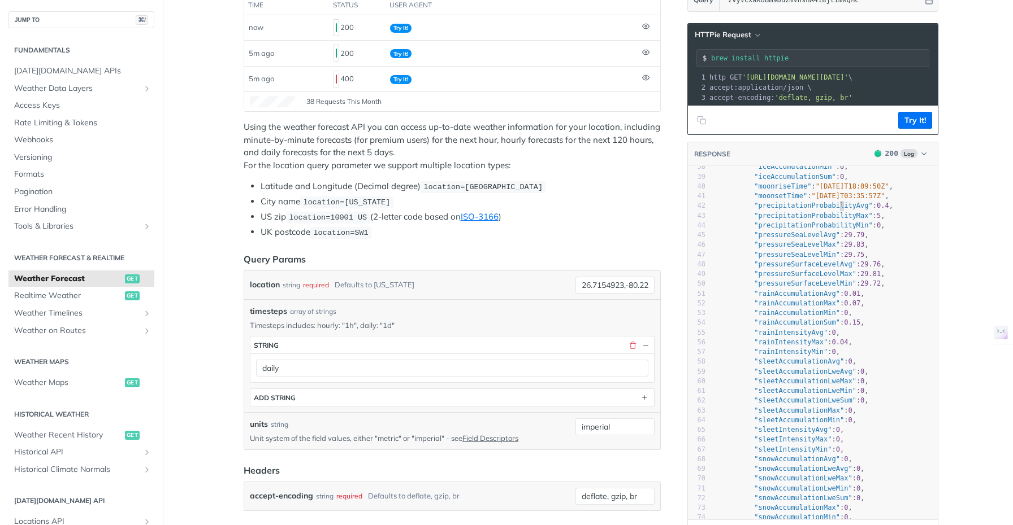
click at [837, 210] on span ""precipitationProbabilityAvg"" at bounding box center [813, 206] width 119 height 8
click at [805, 229] on span ""precipitationProbabilityMin"" at bounding box center [813, 225] width 119 height 8
click at [845, 220] on span ""precipitationProbabilityMax"" at bounding box center [813, 216] width 119 height 8
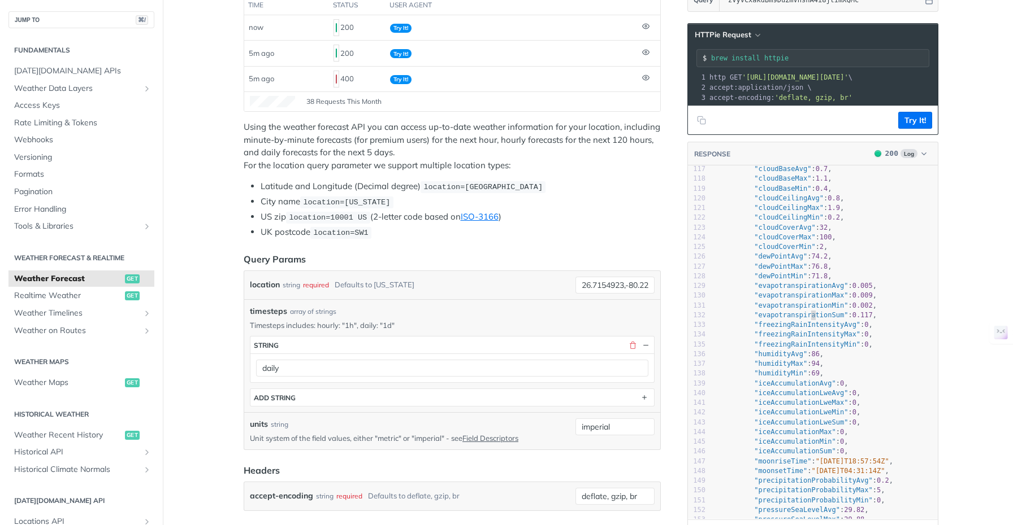
click at [807, 319] on span ""evapotranspirationSum"" at bounding box center [801, 315] width 94 height 8
click at [793, 319] on span ""evapotranspirationSum"" at bounding box center [801, 315] width 94 height 8
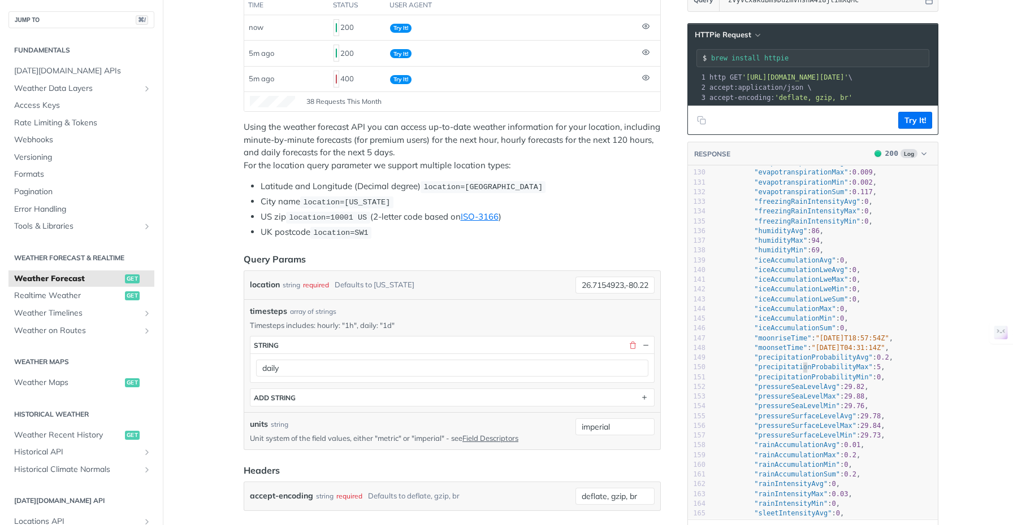
click at [798, 371] on span ""precipitationProbabilityMax"" at bounding box center [813, 367] width 119 height 8
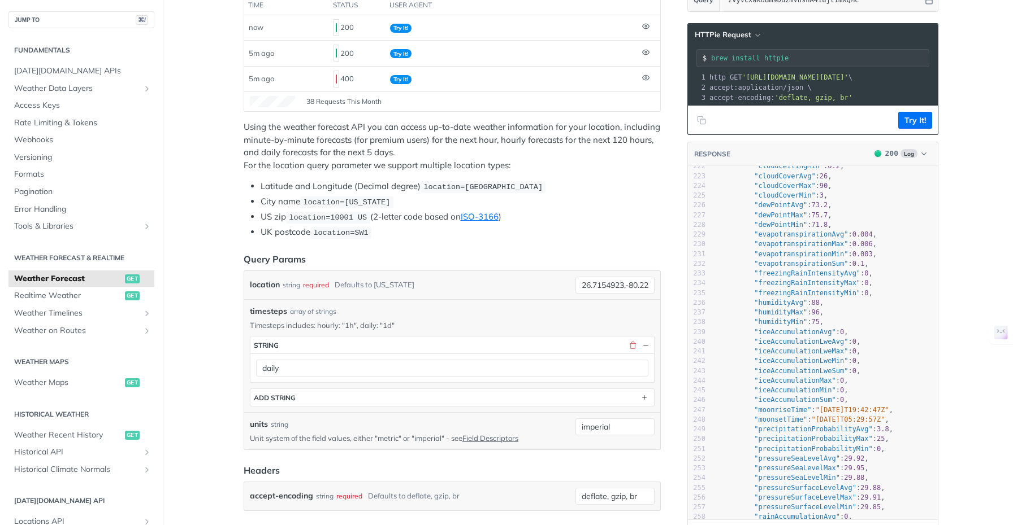
click at [814, 443] on span ""precipitationProbabilityMax"" at bounding box center [813, 439] width 119 height 8
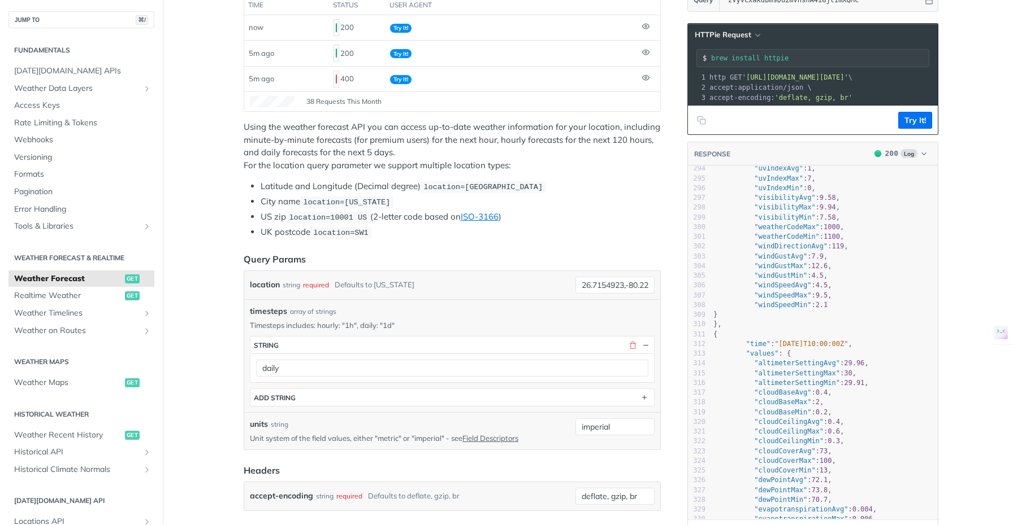
scroll to position [2899, 0]
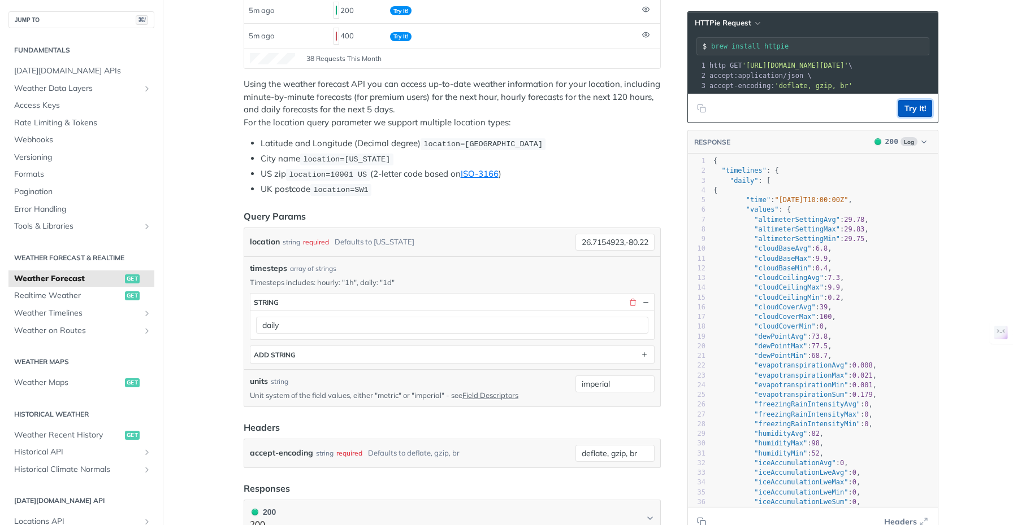
click at [902, 117] on button "Try It!" at bounding box center [915, 108] width 34 height 17
click at [826, 204] on span ""[DATE]T10:00:00Z"" at bounding box center [810, 200] width 73 height 8
click at [885, 205] on pre ""time" : "[DATE]T10:00:00Z" ," at bounding box center [824, 200] width 227 height 10
drag, startPoint x: 777, startPoint y: 210, endPoint x: 860, endPoint y: 210, distance: 82.5
click at [848, 204] on span ""[DATE]T10:00:00Z"" at bounding box center [810, 200] width 73 height 8
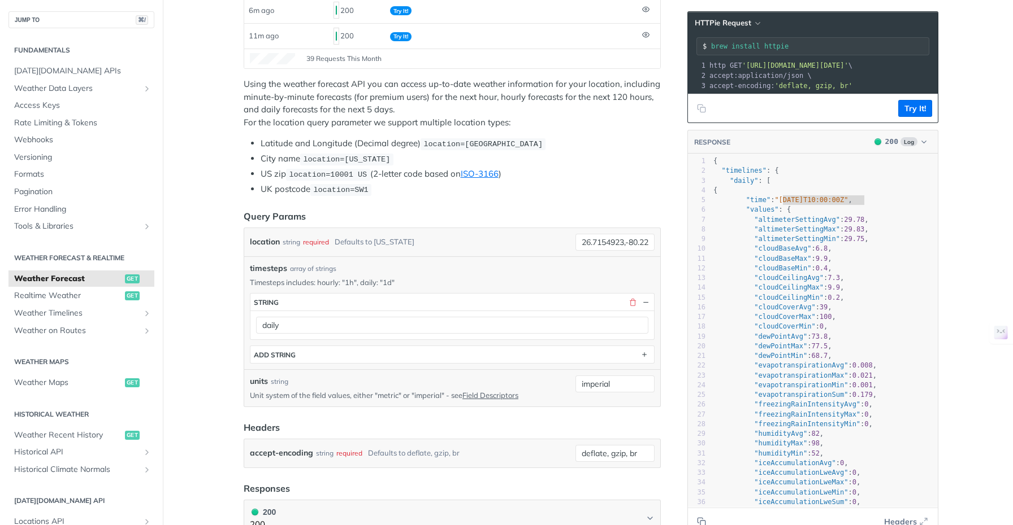
type textarea "[DATE]T10:00:00Z"
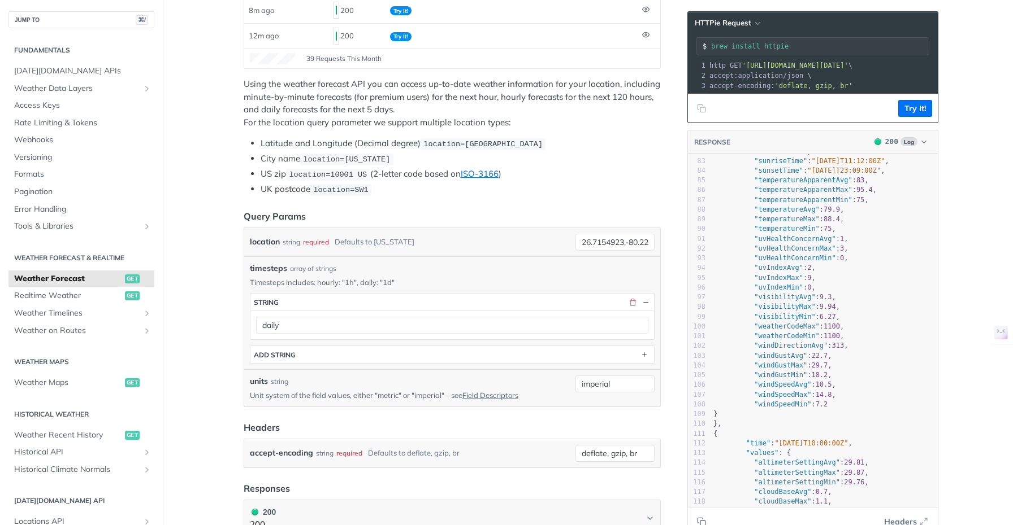
scroll to position [974, 0]
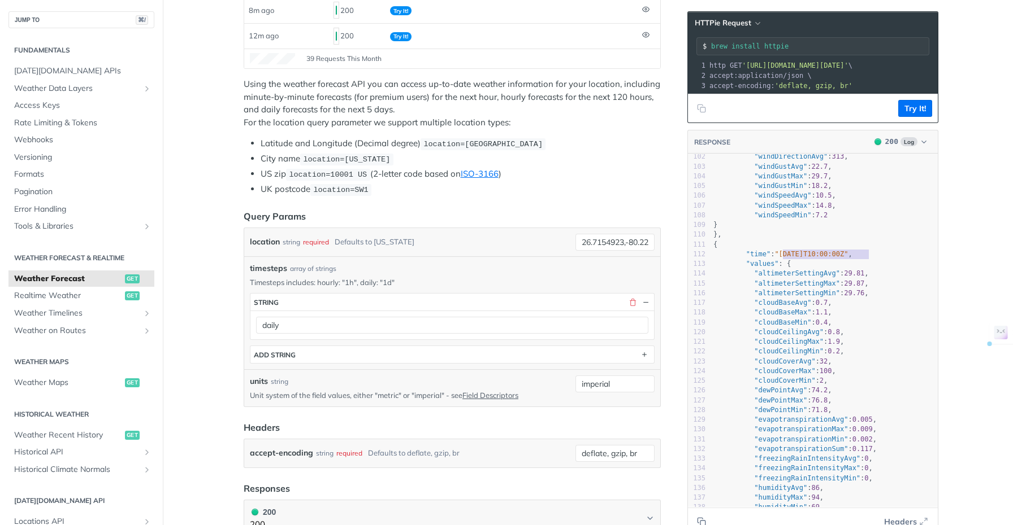
type textarea "[DATE]T10:00:00Z"
drag, startPoint x: 777, startPoint y: 262, endPoint x: 860, endPoint y: 263, distance: 82.5
click at [848, 258] on span ""[DATE]T10:00:00Z"" at bounding box center [810, 254] width 73 height 8
click at [887, 259] on pre ""time" : "[DATE]T10:00:00Z" ," at bounding box center [824, 255] width 227 height 10
click at [885, 259] on pre ""time" : "[DATE]T10:00:00Z" ," at bounding box center [824, 255] width 227 height 10
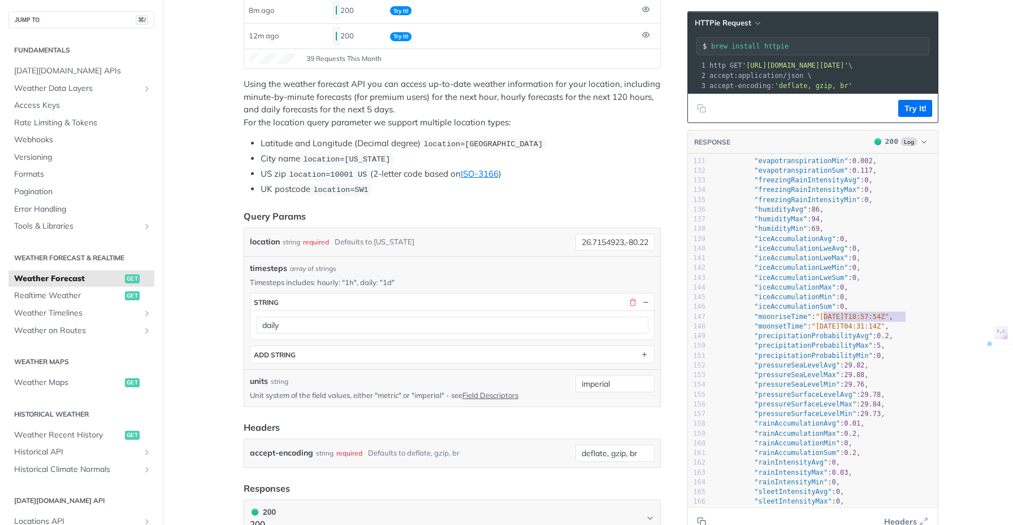
drag, startPoint x: 820, startPoint y: 324, endPoint x: 895, endPoint y: 328, distance: 75.2
click at [889, 321] on span ""[DATE]T18:57:54Z"" at bounding box center [851, 317] width 73 height 8
type textarea "[DATE]T18:57:54Z"
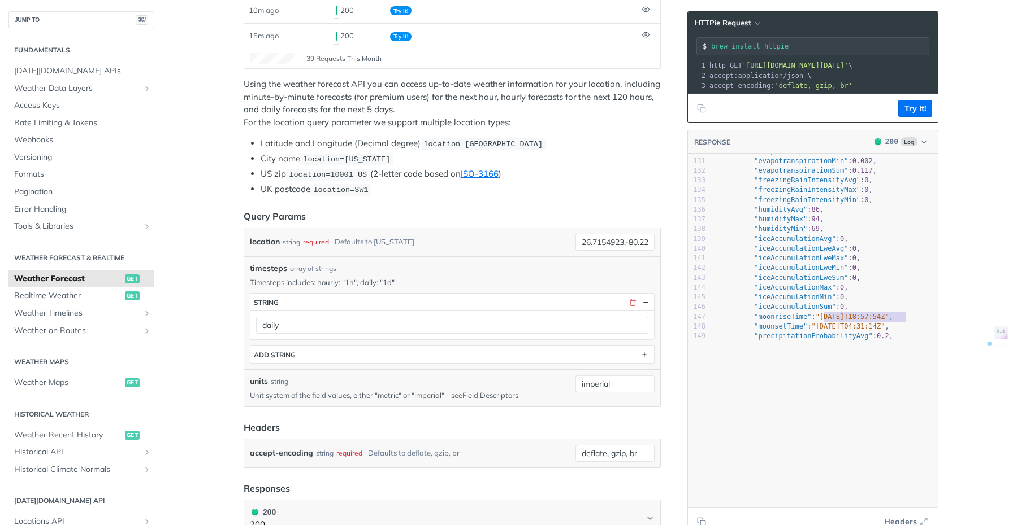
scroll to position [0, 0]
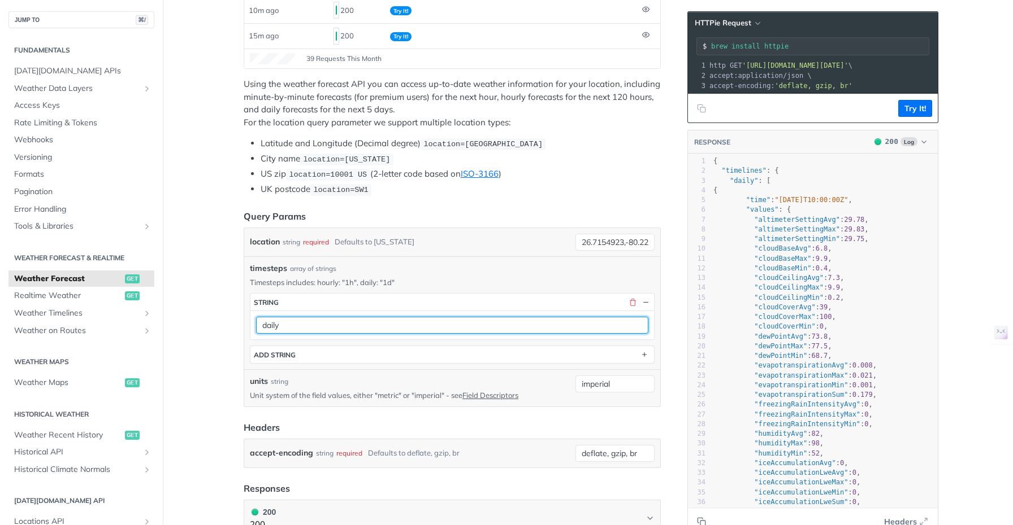
click at [299, 328] on input "daily" at bounding box center [452, 325] width 392 height 17
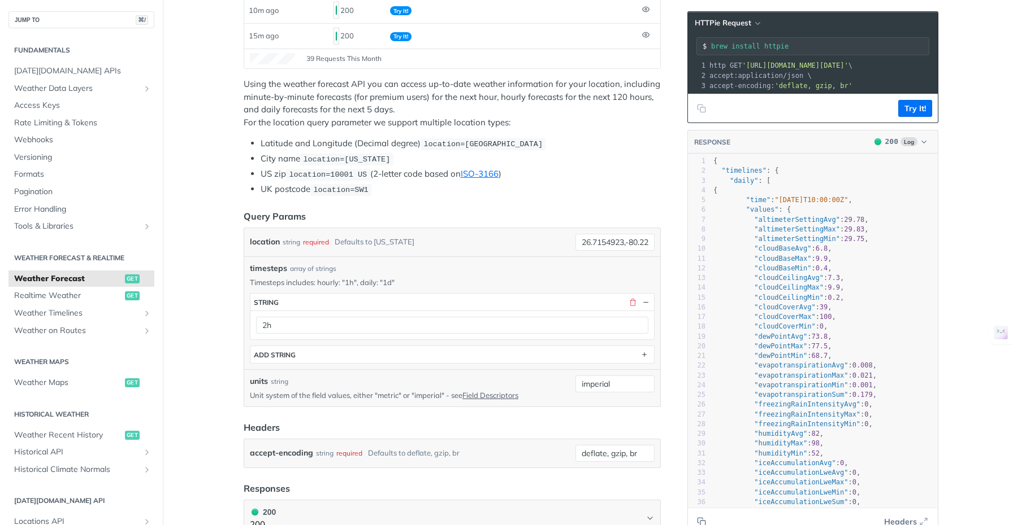
click at [906, 115] on button "Try It!" at bounding box center [915, 108] width 34 height 17
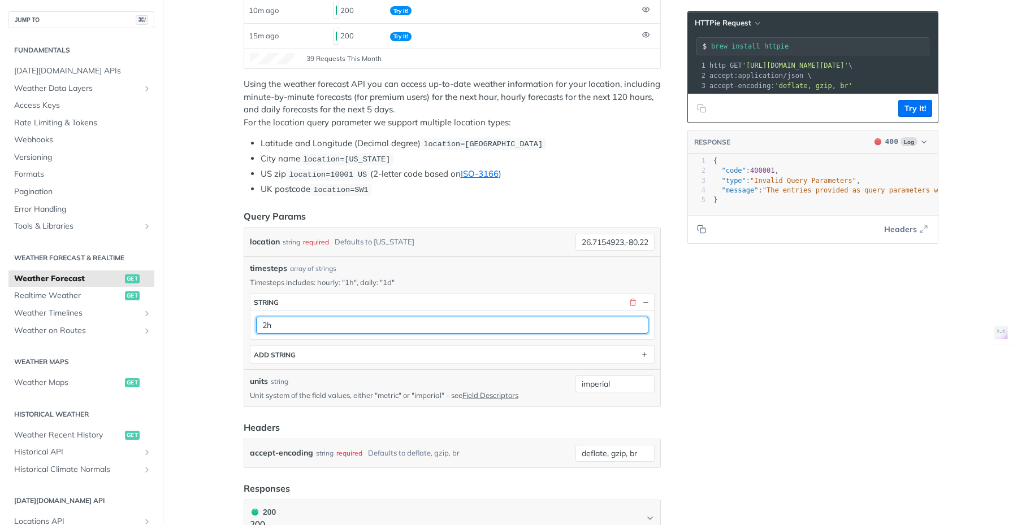
click at [261, 324] on input "2h" at bounding box center [452, 325] width 392 height 17
type input "1h"
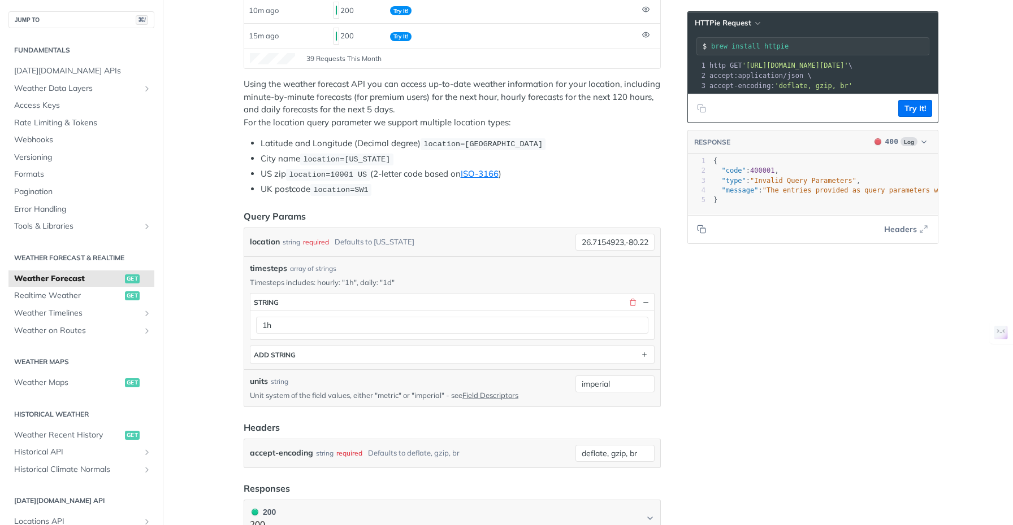
drag, startPoint x: 786, startPoint y: 368, endPoint x: 789, endPoint y: 358, distance: 10.0
click at [914, 117] on button "Try It!" at bounding box center [915, 108] width 34 height 17
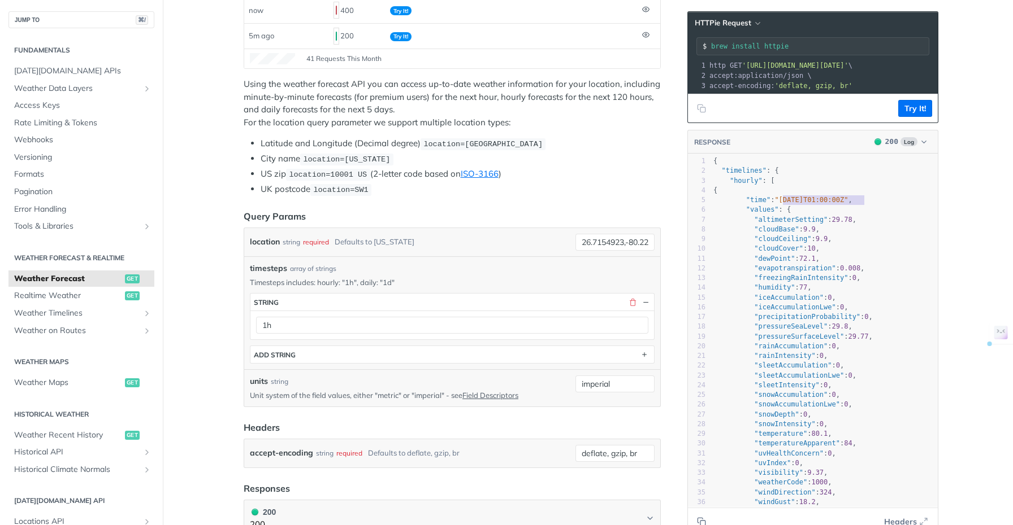
drag, startPoint x: 778, startPoint y: 208, endPoint x: 860, endPoint y: 208, distance: 81.9
click at [848, 204] on span ""[DATE]T01:00:00Z"" at bounding box center [810, 200] width 73 height 8
type textarea "[DATE]T01:00:00Z"
click at [889, 254] on pre ""cloudCover" : 10 ," at bounding box center [824, 249] width 227 height 10
click at [892, 351] on pre ""rainAccumulation" : 0 ," at bounding box center [824, 347] width 227 height 10
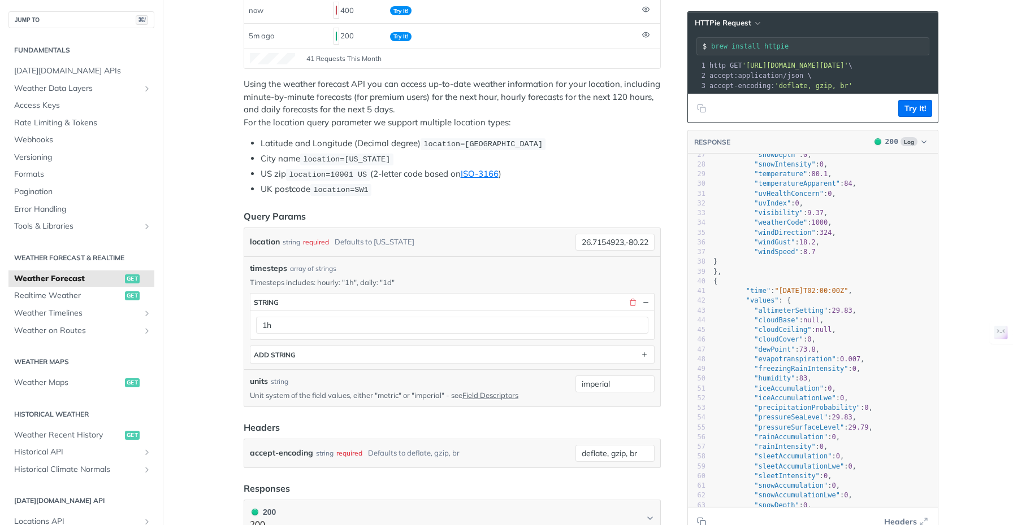
scroll to position [264, 0]
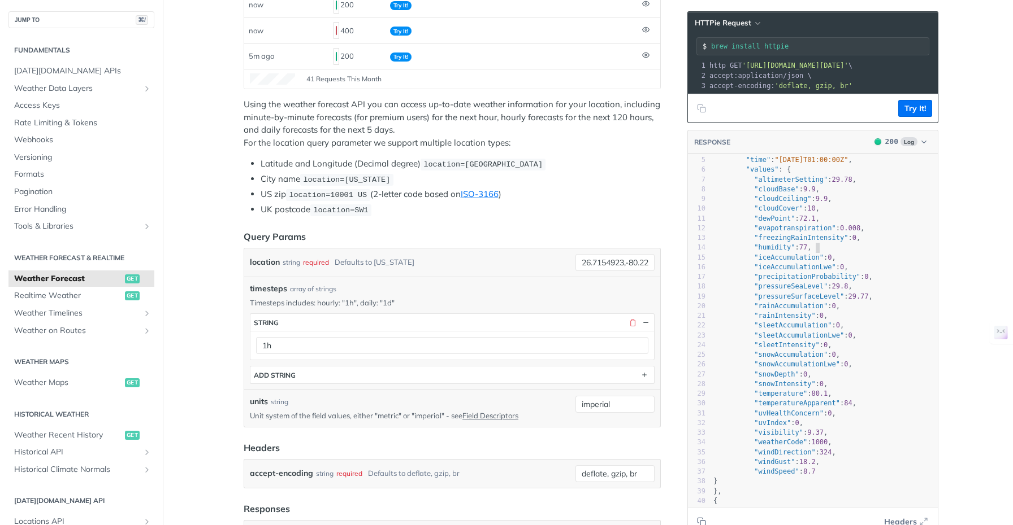
click at [825, 253] on pre ""humidity" : 77 ," at bounding box center [824, 248] width 227 height 10
click at [872, 242] on pre ""freezingRainIntensity" : 0 ," at bounding box center [824, 238] width 227 height 10
click at [832, 224] on pre ""dewPoint" : 72.1 ," at bounding box center [824, 219] width 227 height 10
click at [870, 263] on pre ""iceAccumulation" : 0 ," at bounding box center [824, 258] width 227 height 10
click at [878, 302] on pre ""pressureSurfaceLevel" : 29.77 ," at bounding box center [824, 297] width 227 height 10
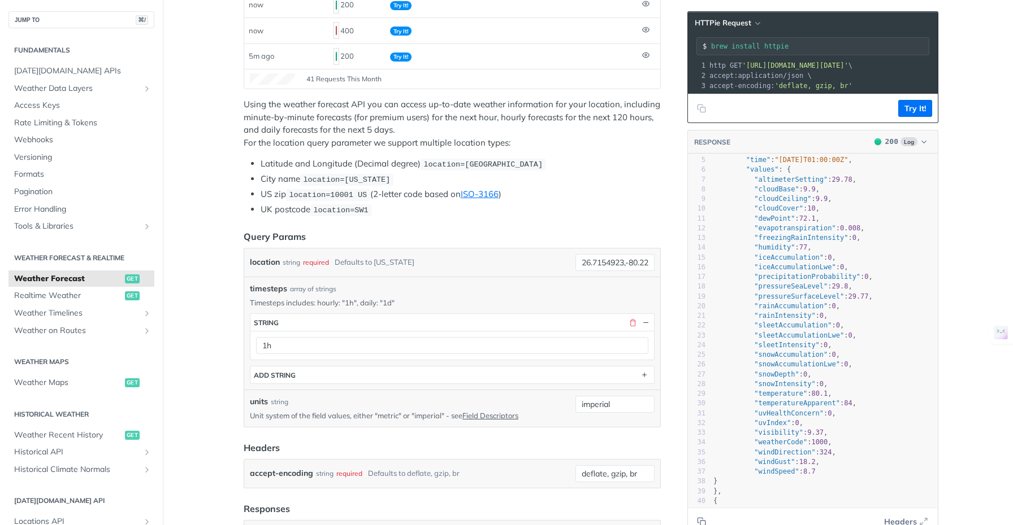
click at [846, 399] on pre ""temperature" : 80.1 ," at bounding box center [824, 394] width 227 height 10
click at [848, 263] on pre ""iceAccumulation" : 0 ," at bounding box center [824, 258] width 227 height 10
click at [849, 272] on pre ""iceAccumulationLwe" : 0 ," at bounding box center [824, 268] width 227 height 10
click at [892, 282] on pre ""precipitationProbability" : 0 ," at bounding box center [824, 277] width 227 height 10
click at [883, 302] on pre ""pressureSurfaceLevel" : 29.77 ," at bounding box center [824, 297] width 227 height 10
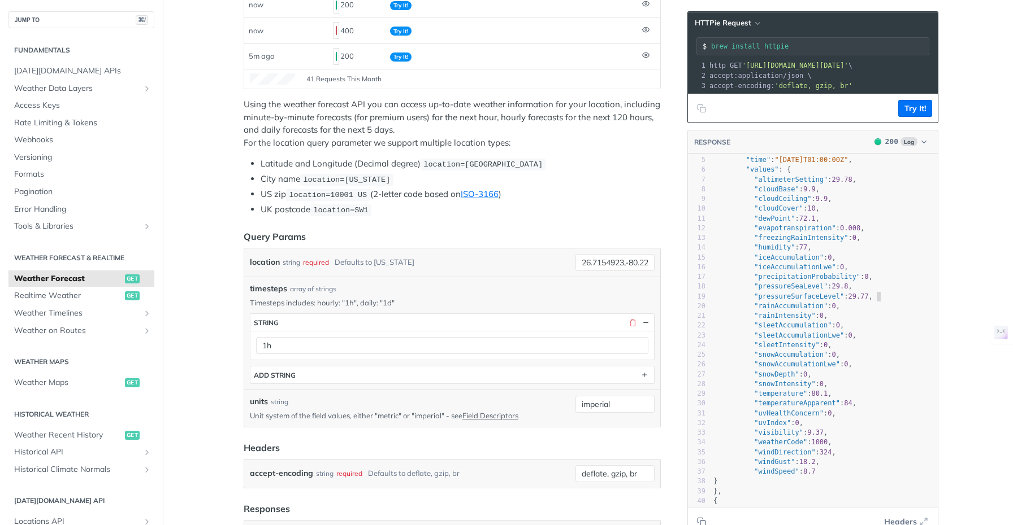
click at [874, 360] on pre ""snowAccumulation" : 0 ," at bounding box center [824, 355] width 227 height 10
click at [867, 370] on pre ""snowAccumulationLwe" : 0 ," at bounding box center [824, 365] width 227 height 10
click at [833, 380] on pre ""snowDepth" : 0 ," at bounding box center [824, 375] width 227 height 10
click at [837, 389] on pre ""snowIntensity" : 0 ," at bounding box center [824, 385] width 227 height 10
click at [853, 399] on pre ""temperature" : 80.1 ," at bounding box center [824, 394] width 227 height 10
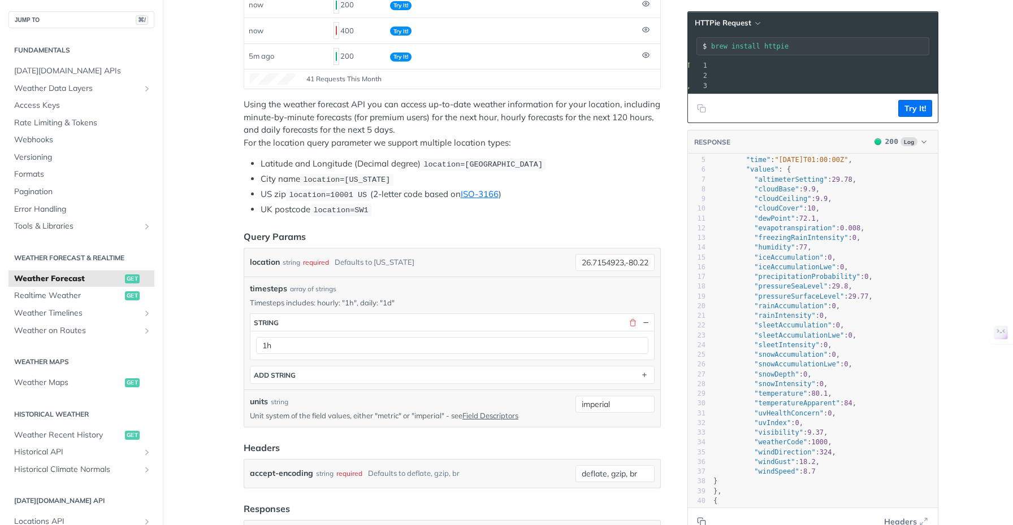
scroll to position [0, 154]
drag, startPoint x: 746, startPoint y: 66, endPoint x: 908, endPoint y: 64, distance: 162.2
click at [438, 63] on span "'[URL][DOMAIN_NAME][DATE]'" at bounding box center [385, 66] width 106 height 8
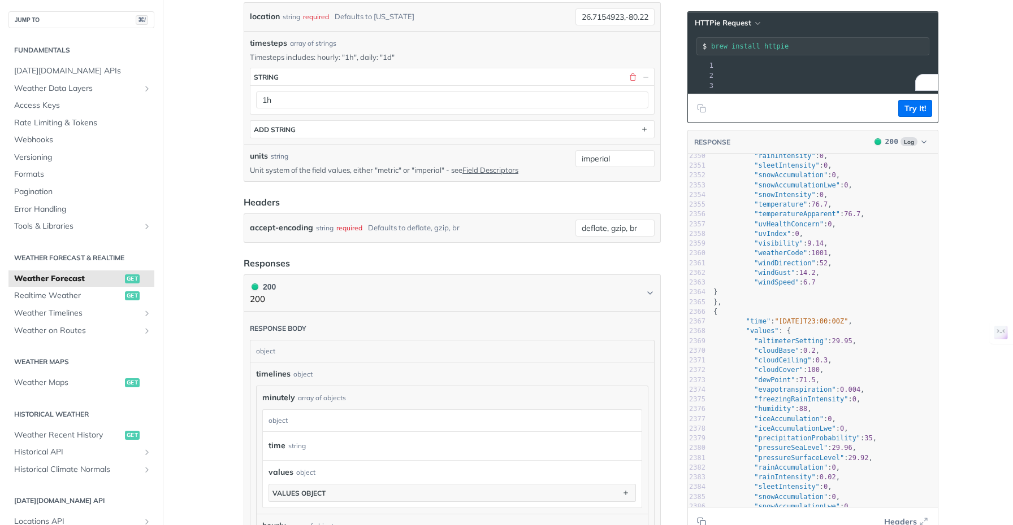
scroll to position [30766, 0]
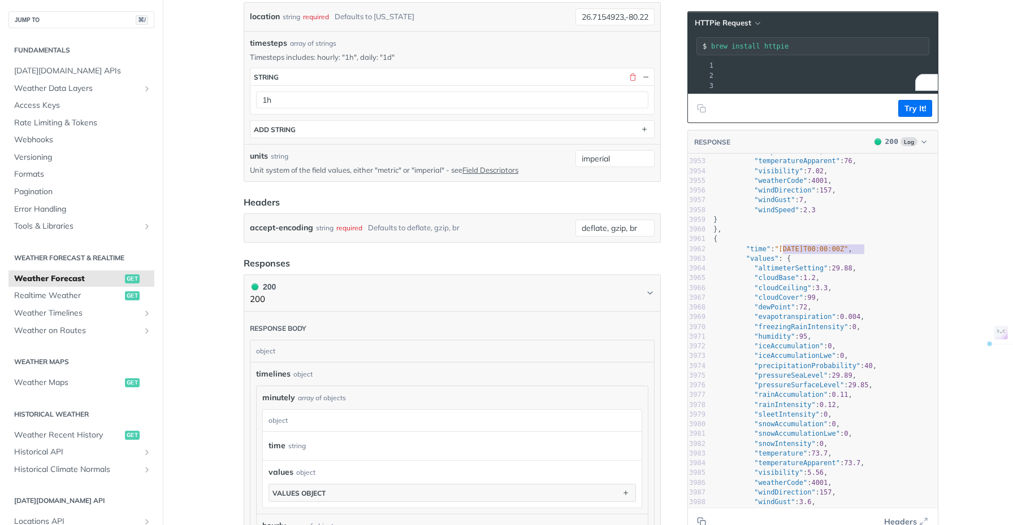
drag, startPoint x: 779, startPoint y: 258, endPoint x: 858, endPoint y: 258, distance: 79.7
click at [848, 253] on span ""[DATE]T00:00:00Z"" at bounding box center [810, 249] width 73 height 8
type textarea "[DATE]T00:00:00Z"
